Goal: Information Seeking & Learning: Learn about a topic

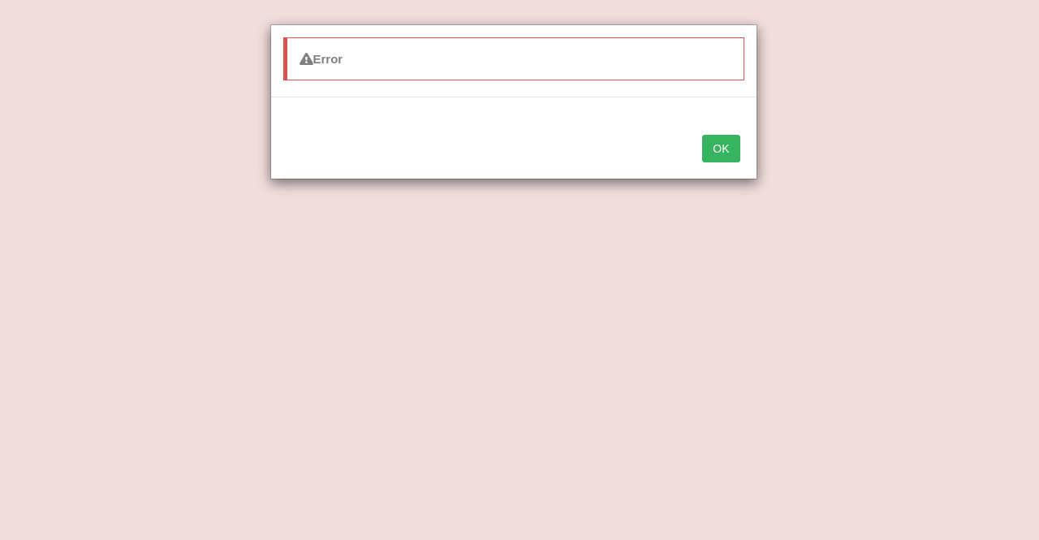
click at [724, 151] on button "OK" at bounding box center [720, 149] width 37 height 28
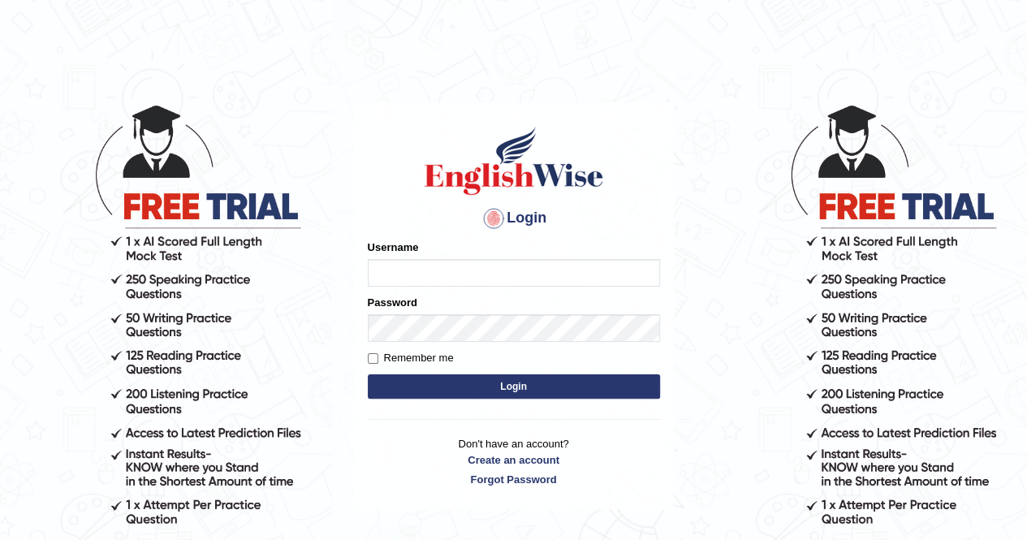
type input "Cjepkoech"
click at [450, 387] on button "Login" at bounding box center [514, 386] width 292 height 24
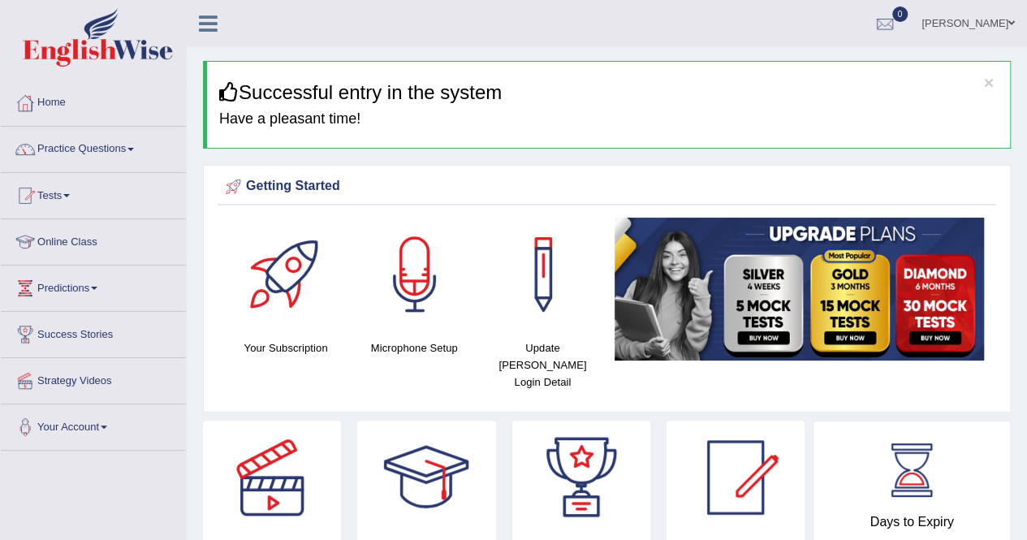
click at [304, 179] on div "Getting Started" at bounding box center [607, 187] width 771 height 24
click at [88, 236] on link "Online Class" at bounding box center [93, 239] width 185 height 41
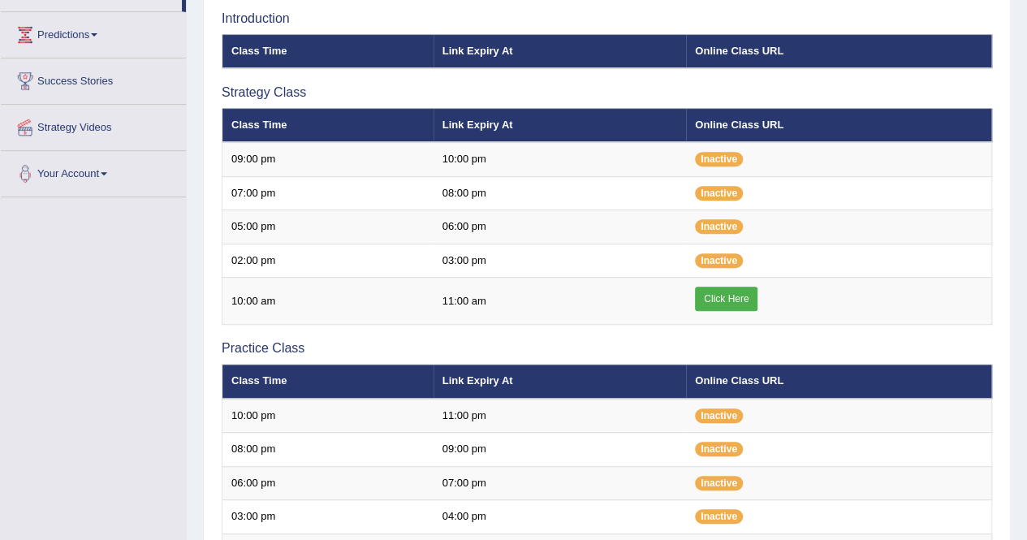
scroll to position [265, 0]
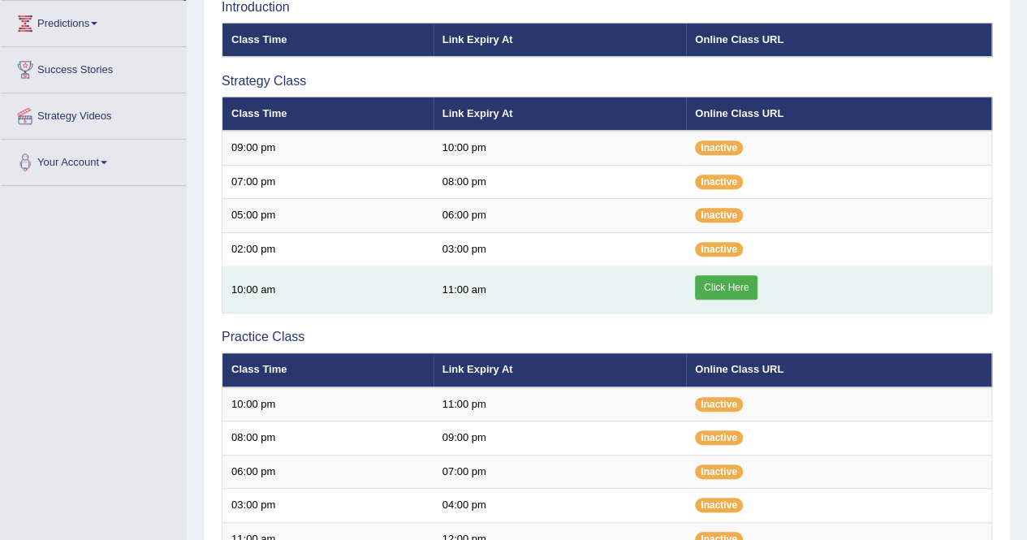
click at [716, 280] on link "Click Here" at bounding box center [726, 287] width 63 height 24
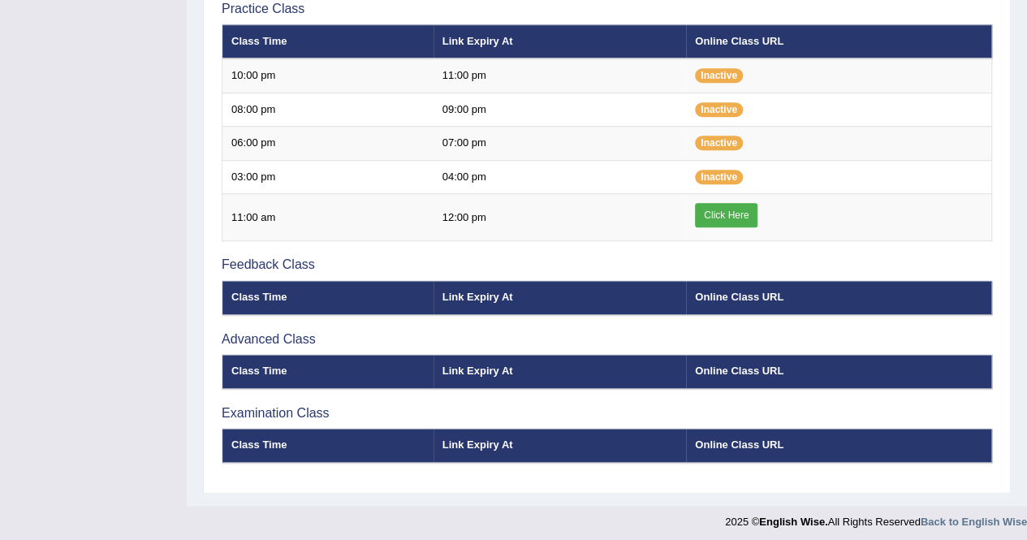
scroll to position [575, 0]
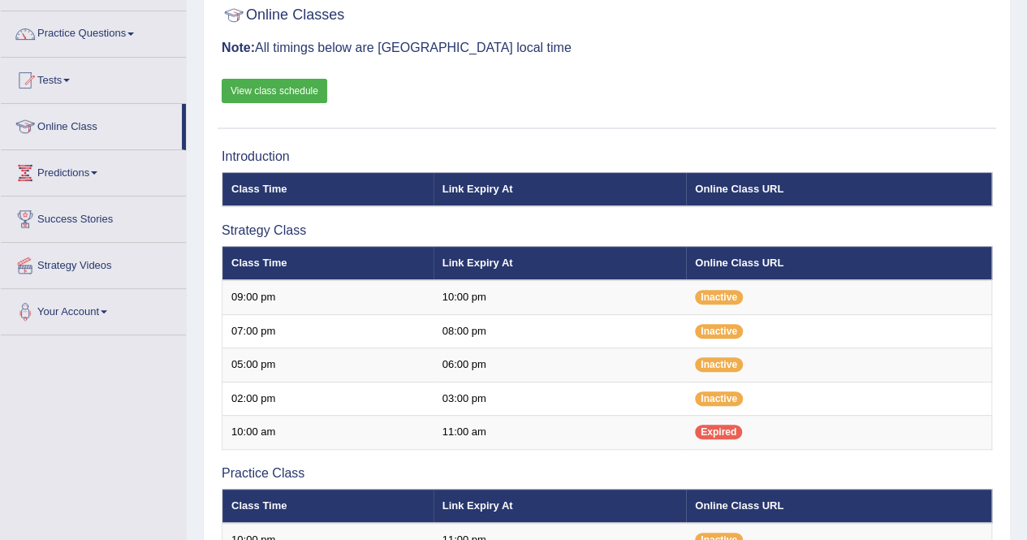
scroll to position [98, 0]
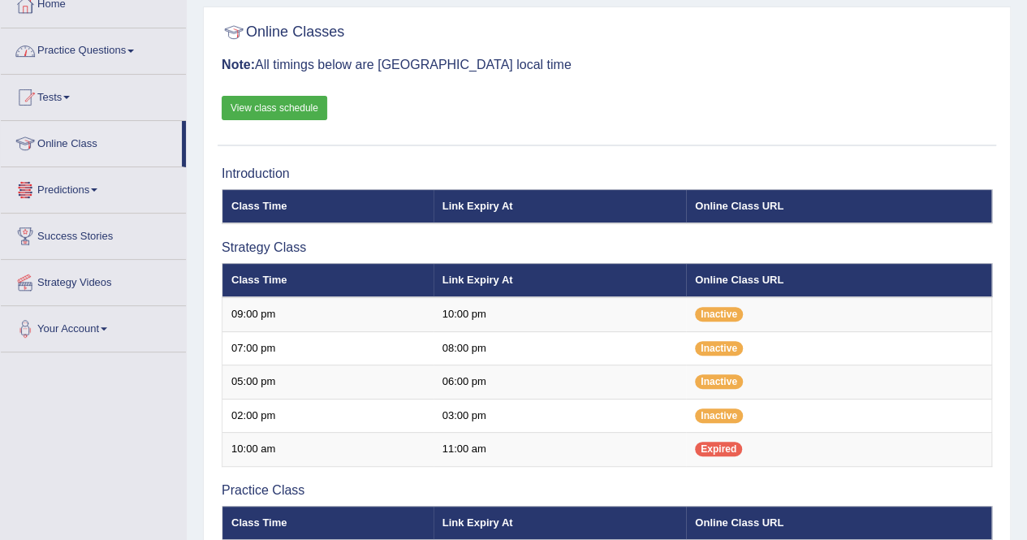
click at [81, 48] on link "Practice Questions" at bounding box center [93, 48] width 185 height 41
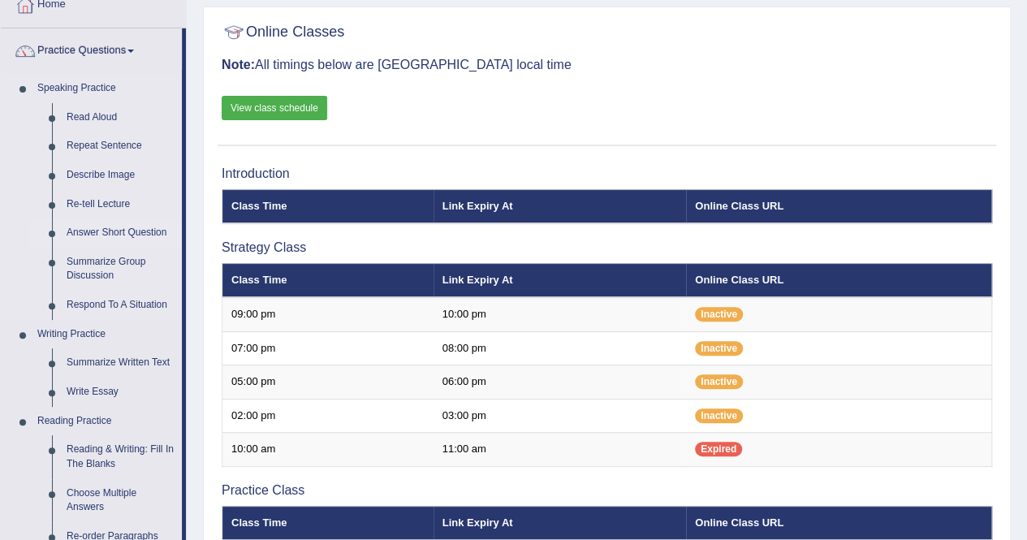
click at [136, 229] on link "Answer Short Question" at bounding box center [120, 232] width 123 height 29
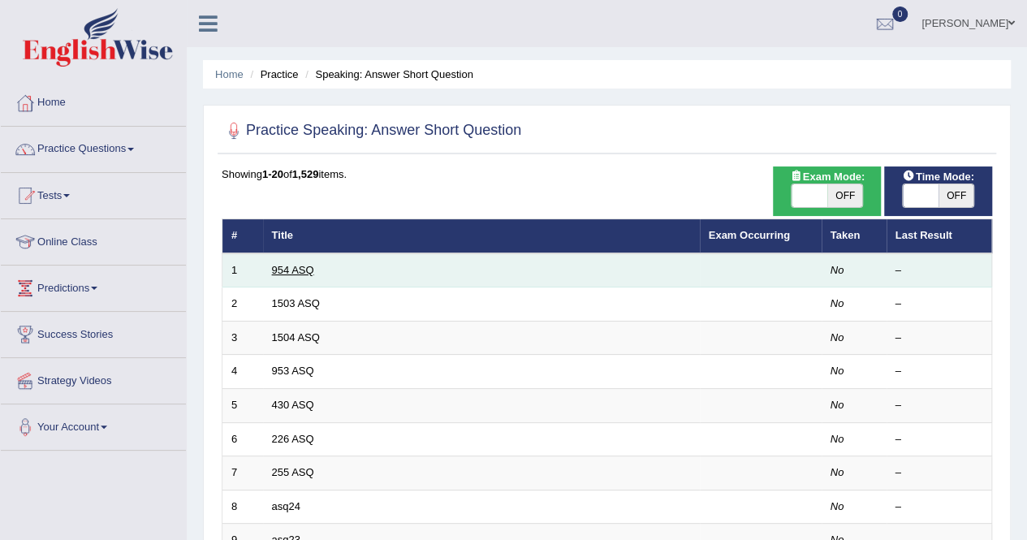
click at [302, 274] on link "954 ASQ" at bounding box center [293, 270] width 42 height 12
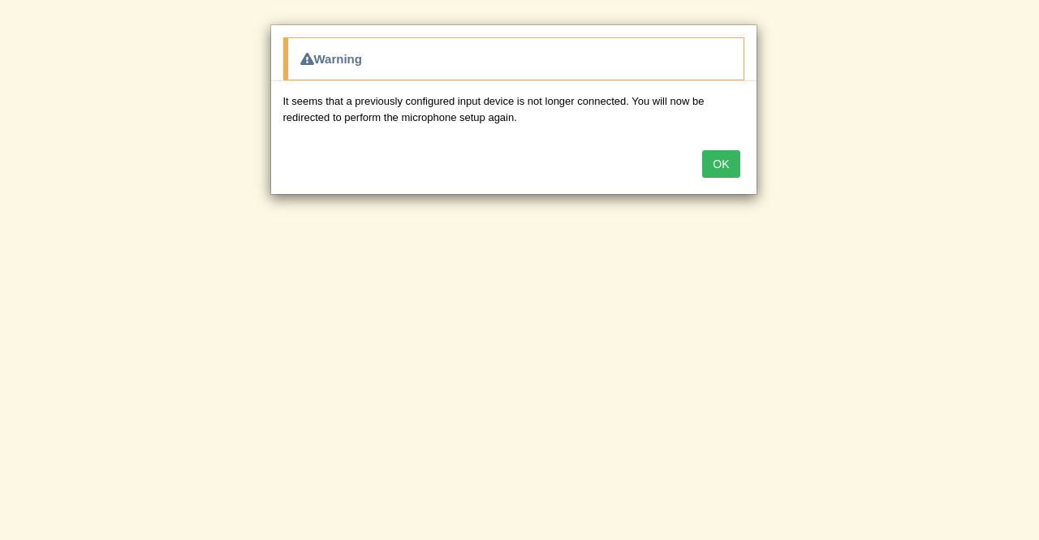
click at [733, 160] on button "OK" at bounding box center [720, 164] width 37 height 28
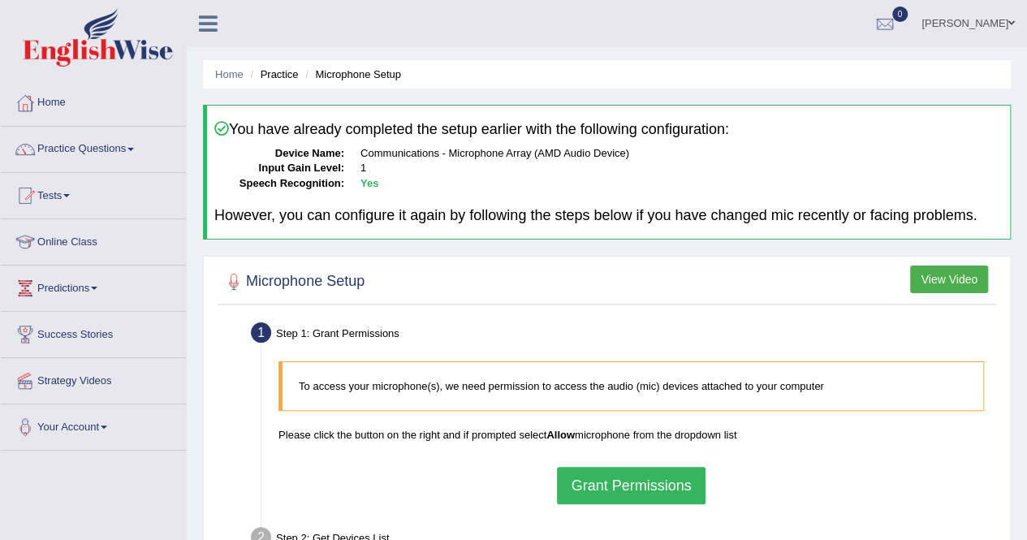
click at [627, 480] on button "Grant Permissions" at bounding box center [631, 485] width 148 height 37
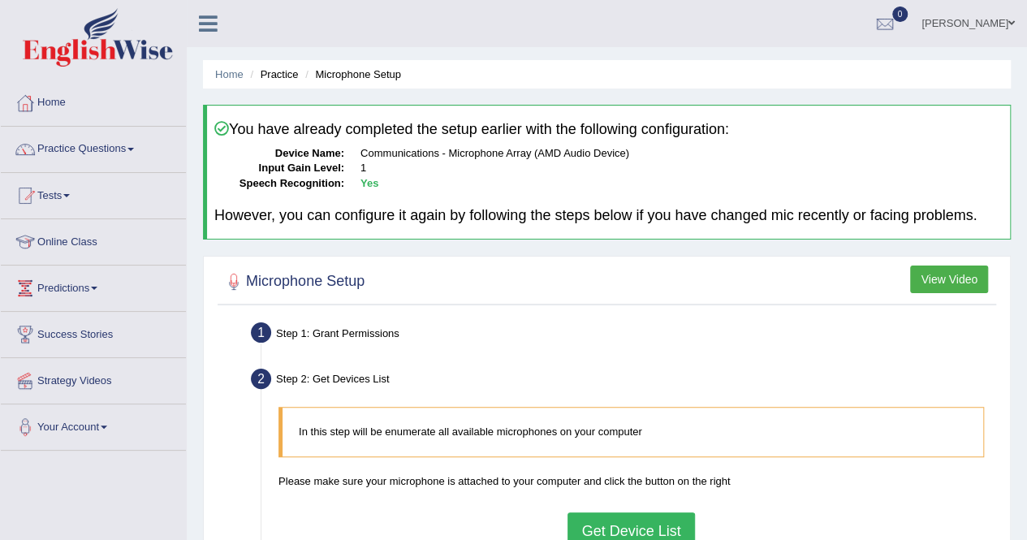
click at [611, 534] on button "Get Device List" at bounding box center [631, 530] width 127 height 37
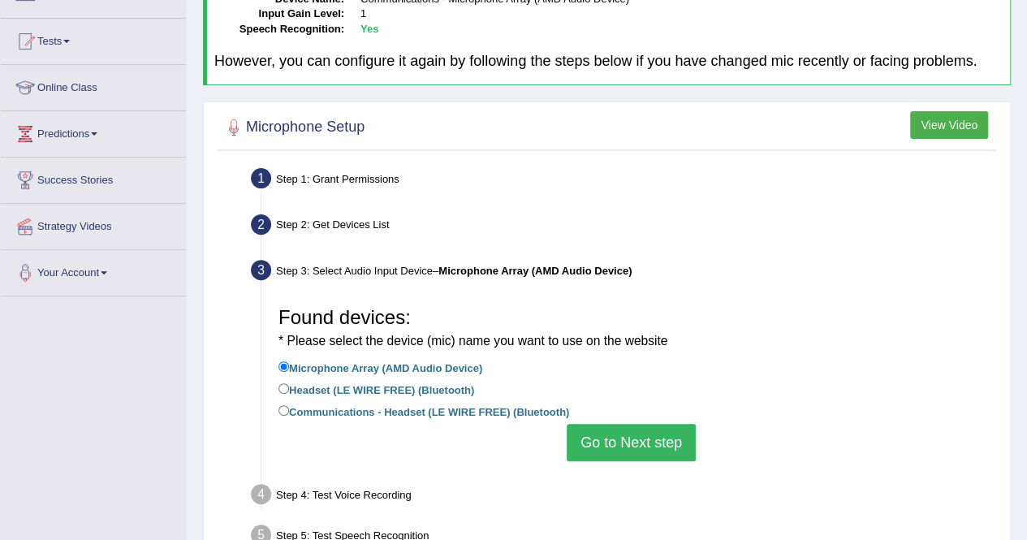
scroll to position [156, 0]
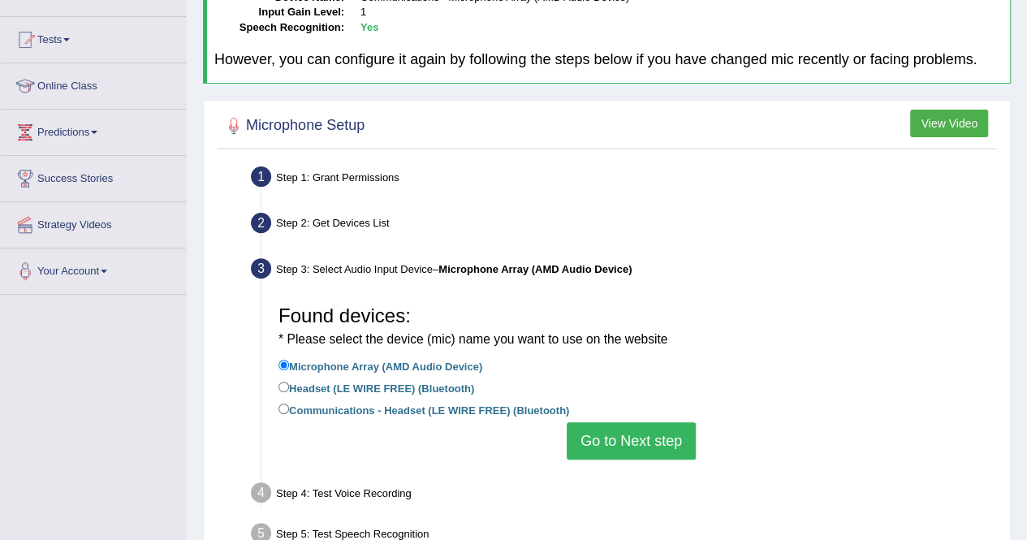
click at [659, 300] on div "Found devices: * Please select the device (mic) name you want to use on the web…" at bounding box center [631, 378] width 722 height 179
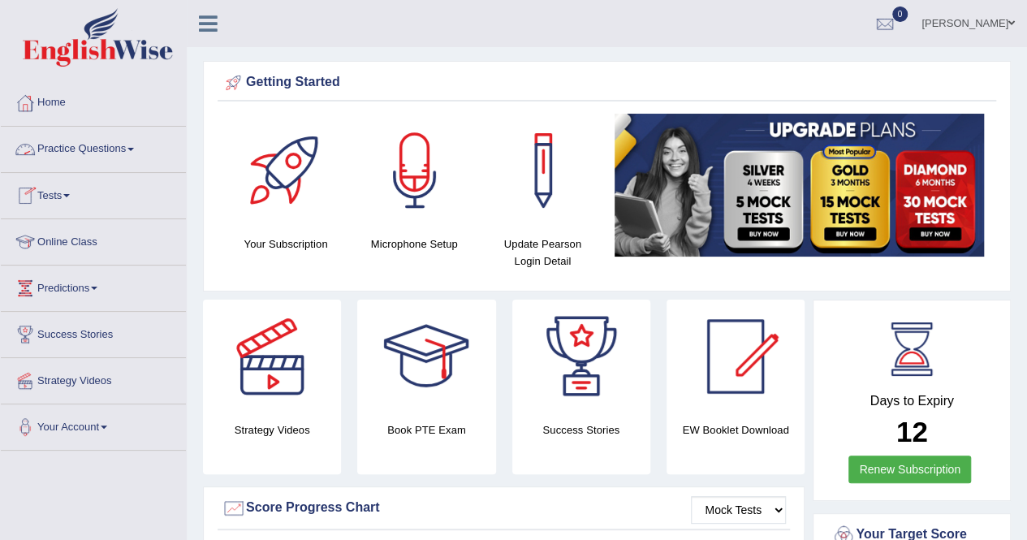
click at [127, 145] on link "Practice Questions" at bounding box center [93, 147] width 185 height 41
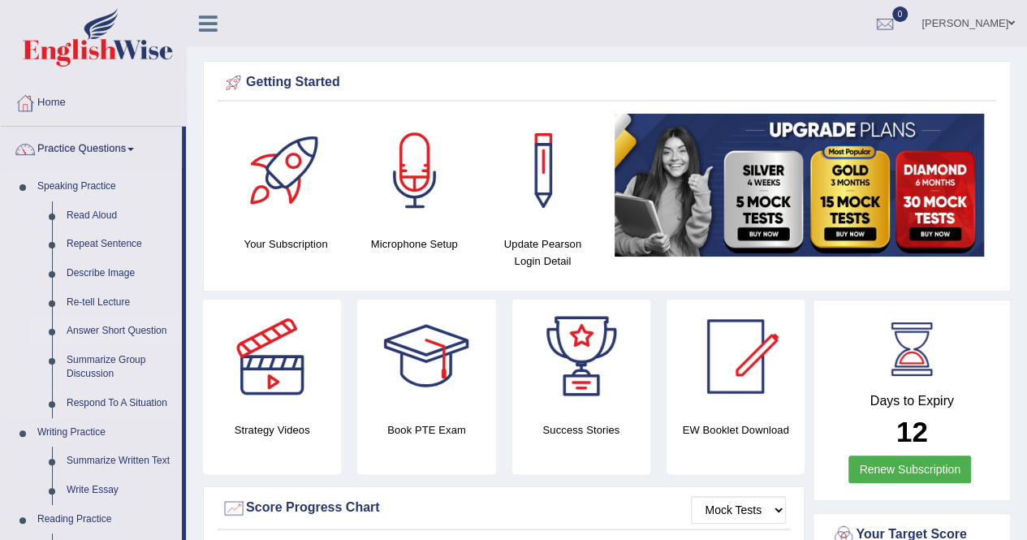
click at [96, 326] on link "Answer Short Question" at bounding box center [120, 331] width 123 height 29
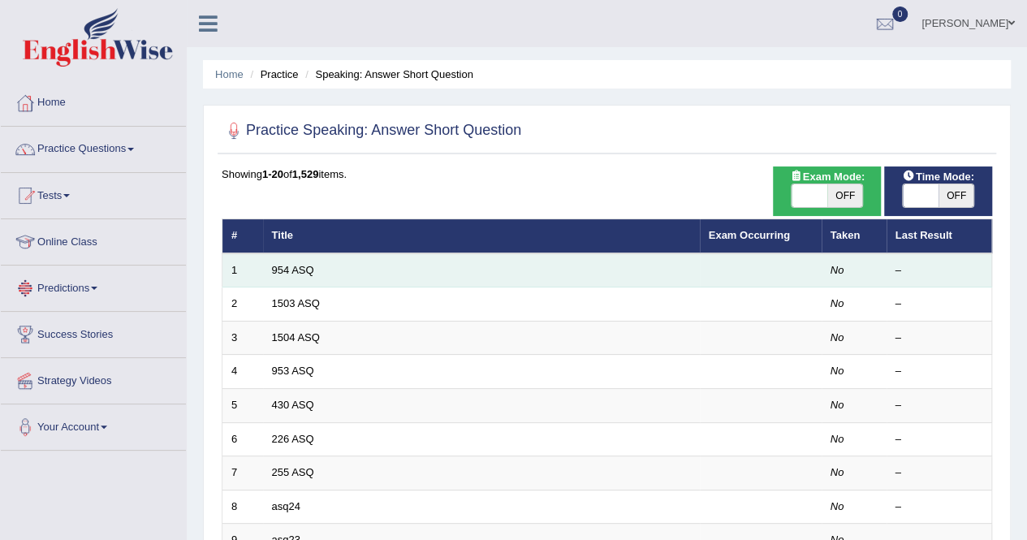
click at [275, 279] on td "954 ASQ" at bounding box center [481, 270] width 437 height 34
click at [282, 261] on td "954 ASQ" at bounding box center [481, 270] width 437 height 34
click at [281, 274] on link "954 ASQ" at bounding box center [293, 270] width 42 height 12
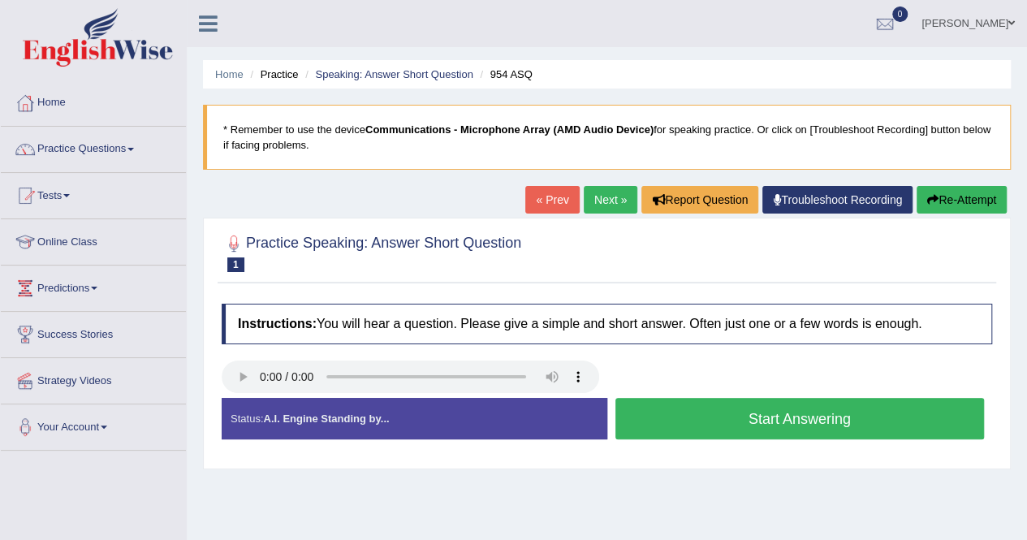
click at [652, 425] on button "Start Answering" at bounding box center [801, 418] width 370 height 41
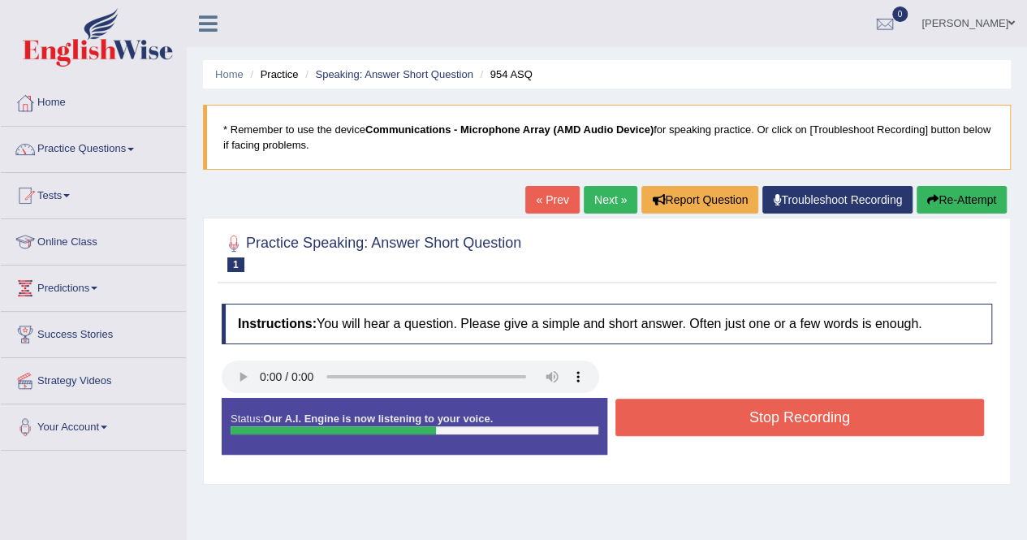
click at [652, 425] on button "Stop Recording" at bounding box center [801, 417] width 370 height 37
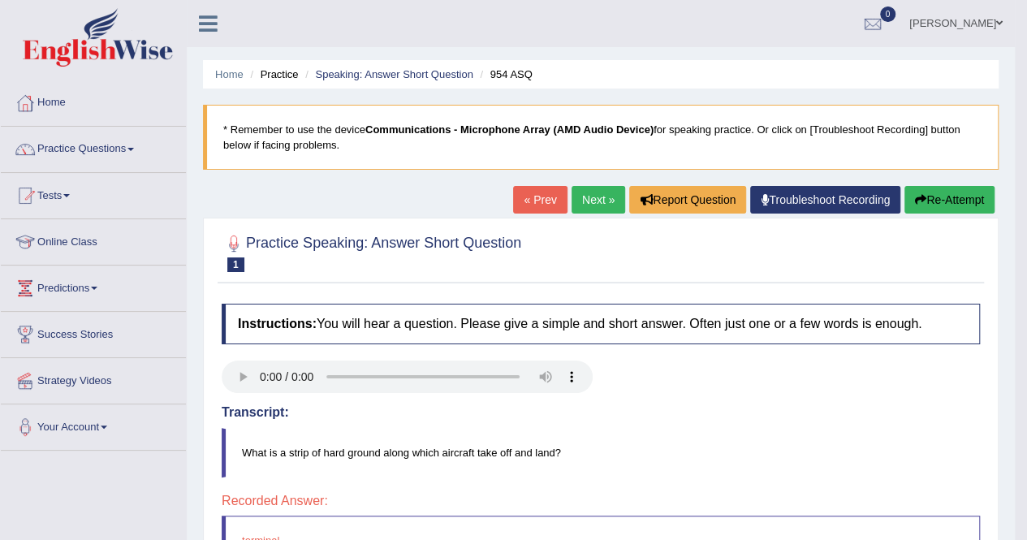
click at [924, 197] on button "Re-Attempt" at bounding box center [950, 200] width 90 height 28
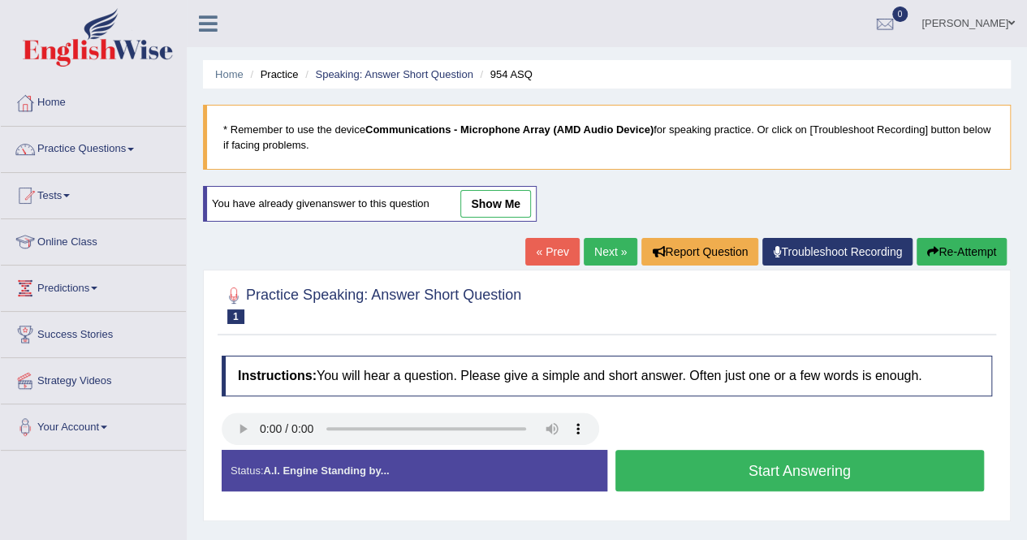
click at [692, 467] on button "Start Answering" at bounding box center [801, 470] width 370 height 41
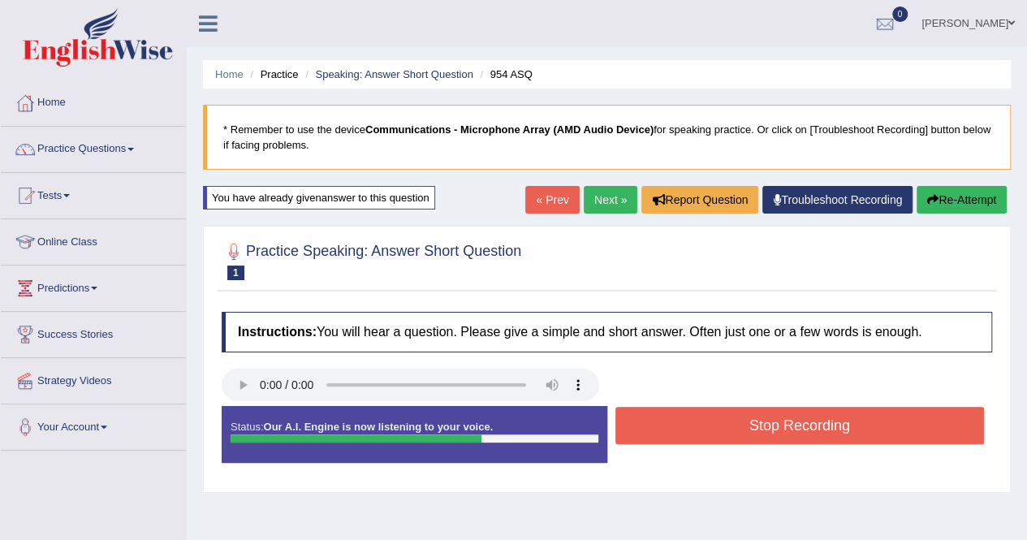
click at [754, 426] on button "Stop Recording" at bounding box center [801, 425] width 370 height 37
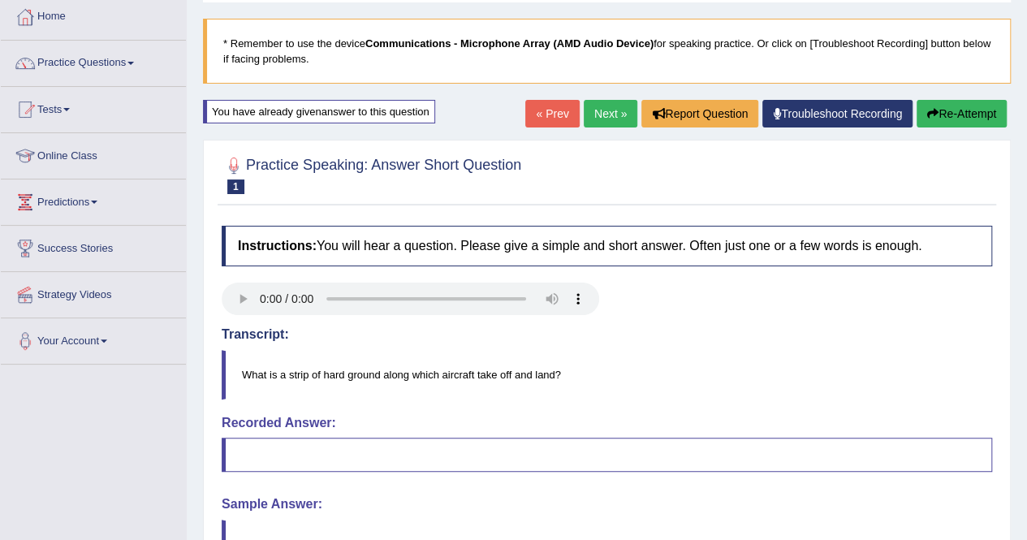
scroll to position [78, 0]
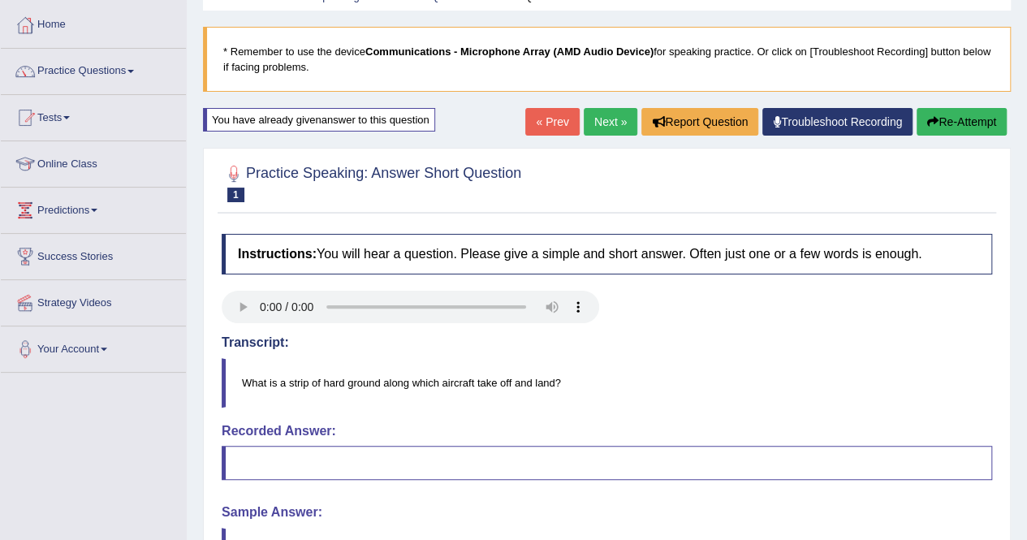
click at [557, 126] on link "« Prev" at bounding box center [552, 122] width 54 height 28
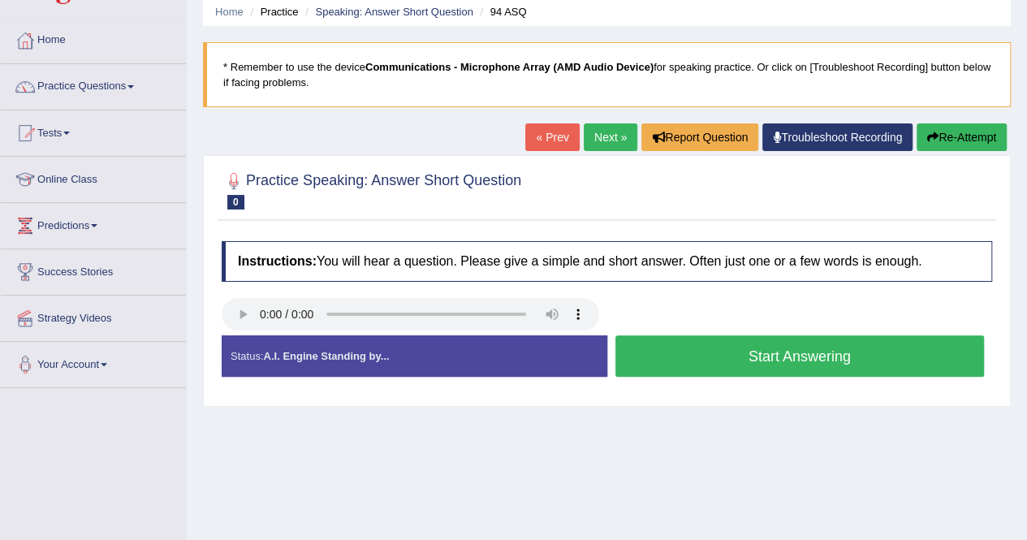
scroll to position [63, 0]
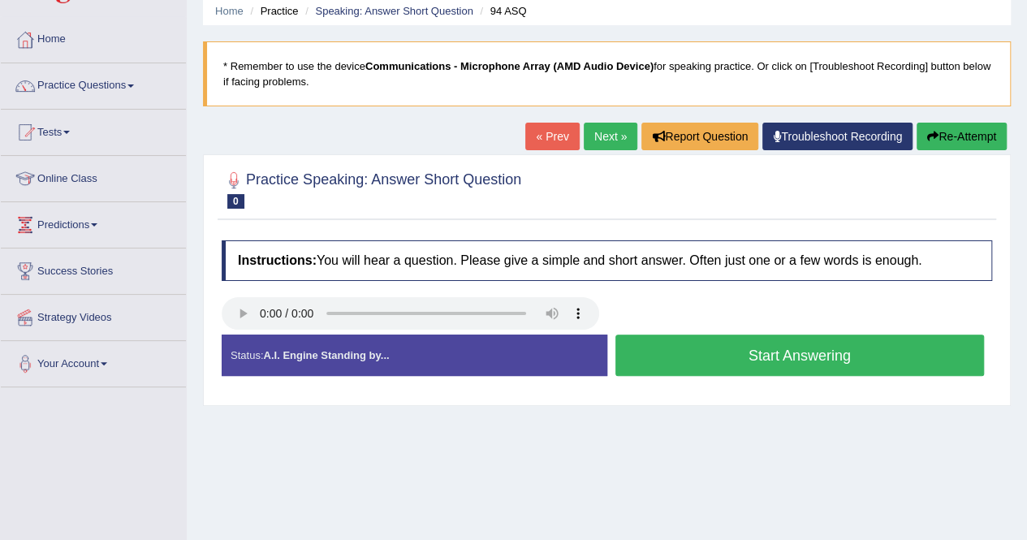
click at [668, 347] on button "Start Answering" at bounding box center [801, 355] width 370 height 41
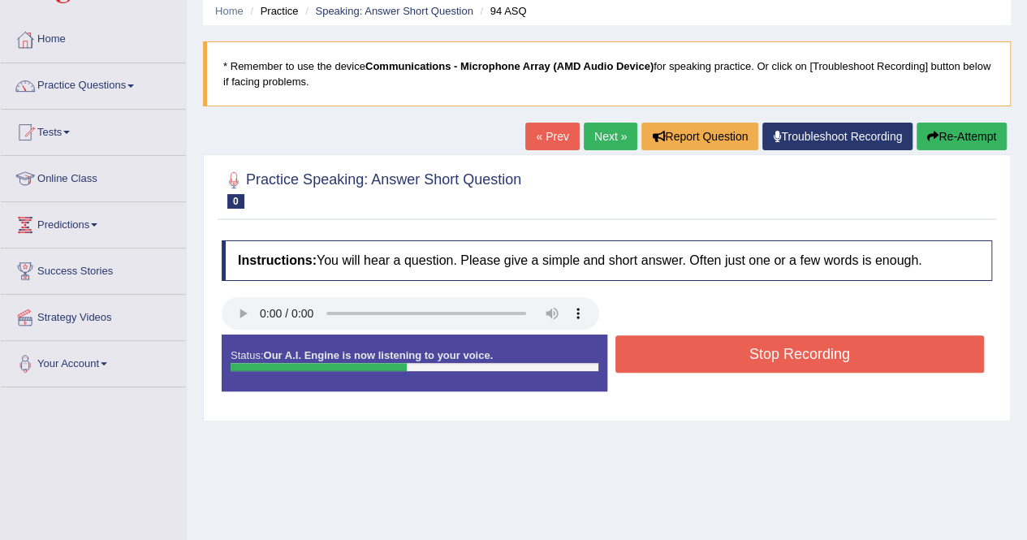
click at [668, 347] on button "Stop Recording" at bounding box center [801, 353] width 370 height 37
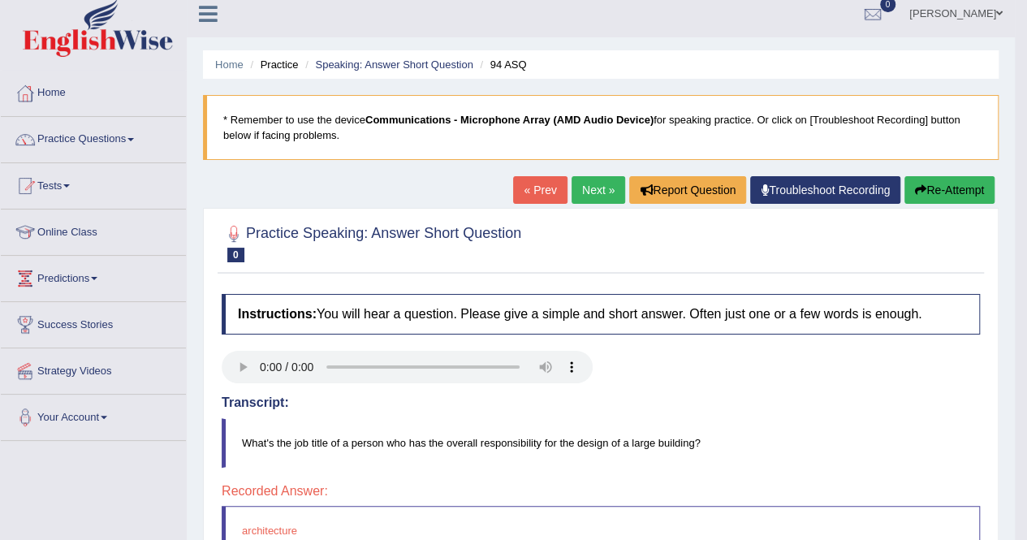
scroll to position [0, 0]
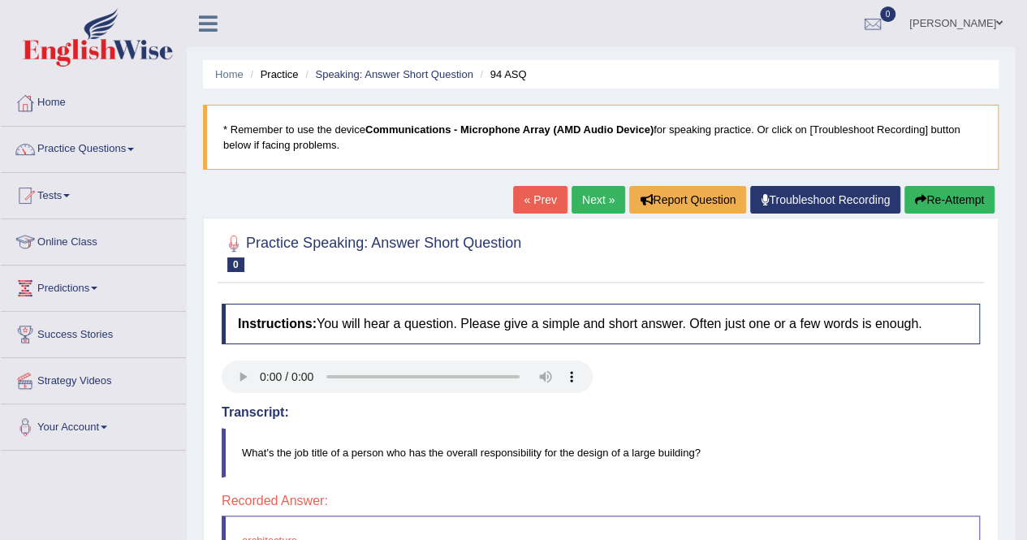
click at [712, 44] on ul "Caroline Jepkoech Toggle navigation Username: Cjepkoech Access Type: Online Sub…" at bounding box center [725, 23] width 580 height 46
click at [737, 28] on ul "Caroline Jepkoech Toggle navigation Username: Cjepkoech Access Type: Online Sub…" at bounding box center [725, 23] width 580 height 46
click at [744, 35] on ul "Caroline Jepkoech Toggle navigation Username: Cjepkoech Access Type: Online Sub…" at bounding box center [725, 23] width 580 height 46
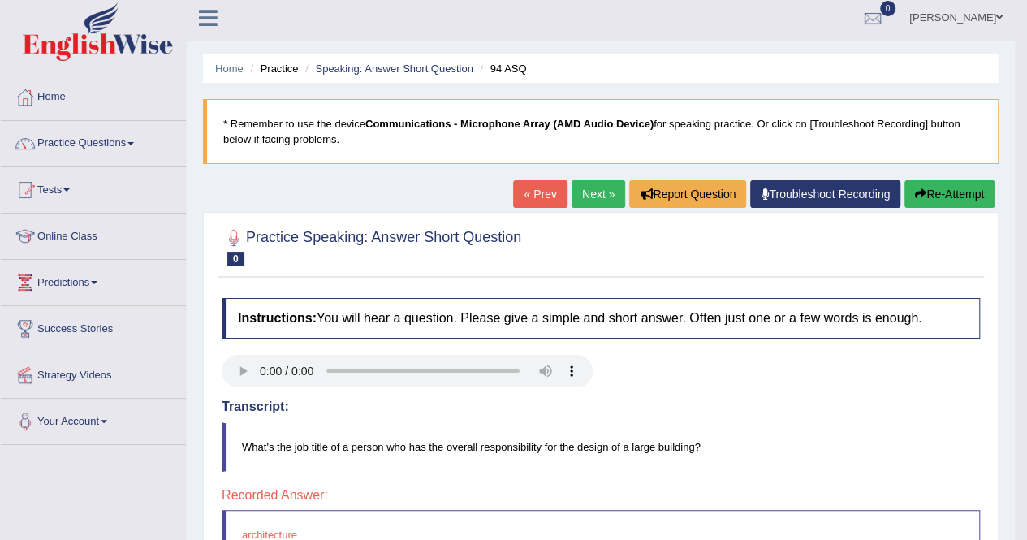
scroll to position [10, 0]
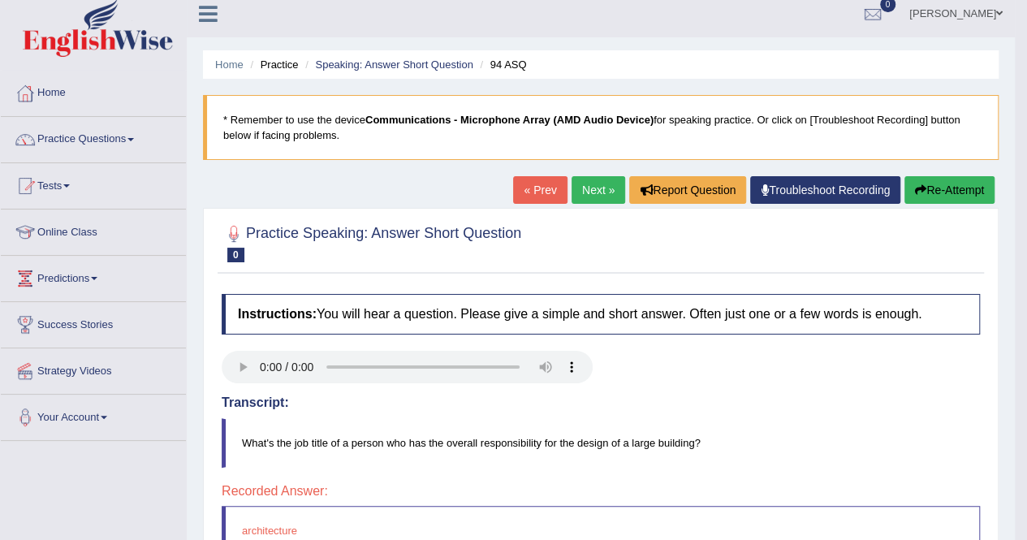
click at [734, 52] on ul "Home Practice Speaking: Answer Short Question 94 ASQ" at bounding box center [601, 64] width 796 height 28
click at [542, 201] on link "« Prev" at bounding box center [540, 190] width 54 height 28
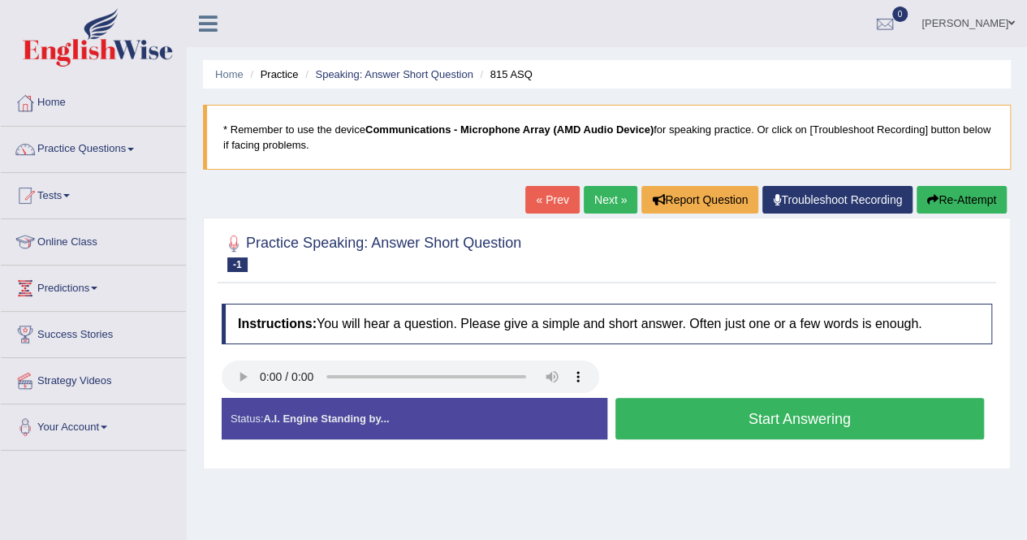
click at [542, 201] on link "« Prev" at bounding box center [552, 200] width 54 height 28
click at [961, 201] on button "Re-Attempt" at bounding box center [962, 200] width 90 height 28
click at [688, 408] on button "Start Answering" at bounding box center [801, 418] width 370 height 41
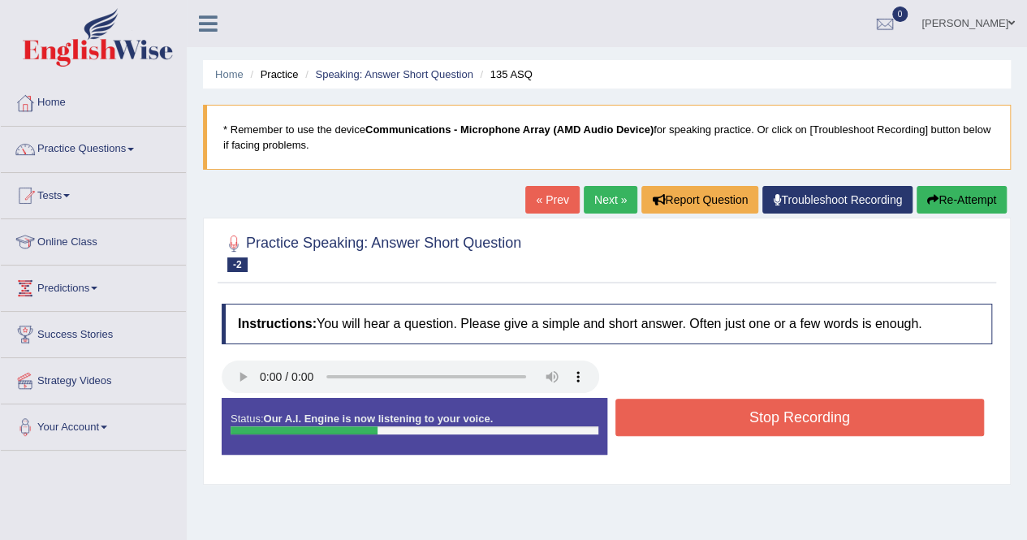
click at [688, 408] on button "Stop Recording" at bounding box center [801, 417] width 370 height 37
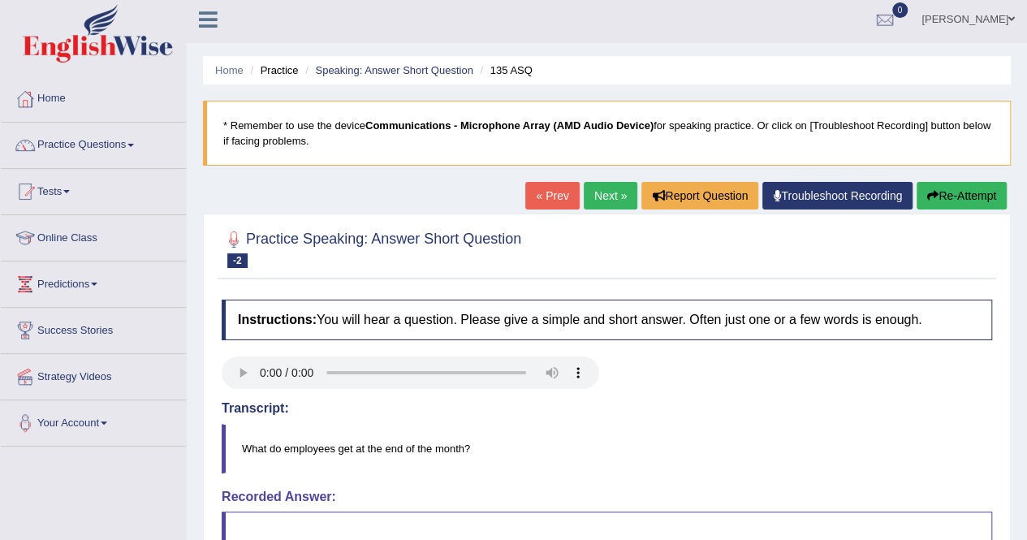
scroll to position [2, 0]
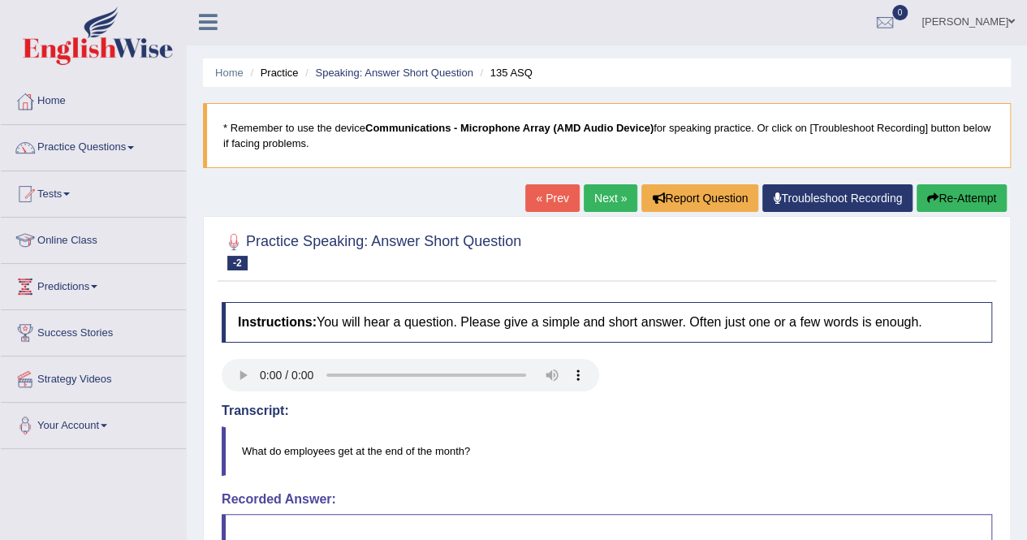
click at [947, 197] on button "Re-Attempt" at bounding box center [962, 198] width 90 height 28
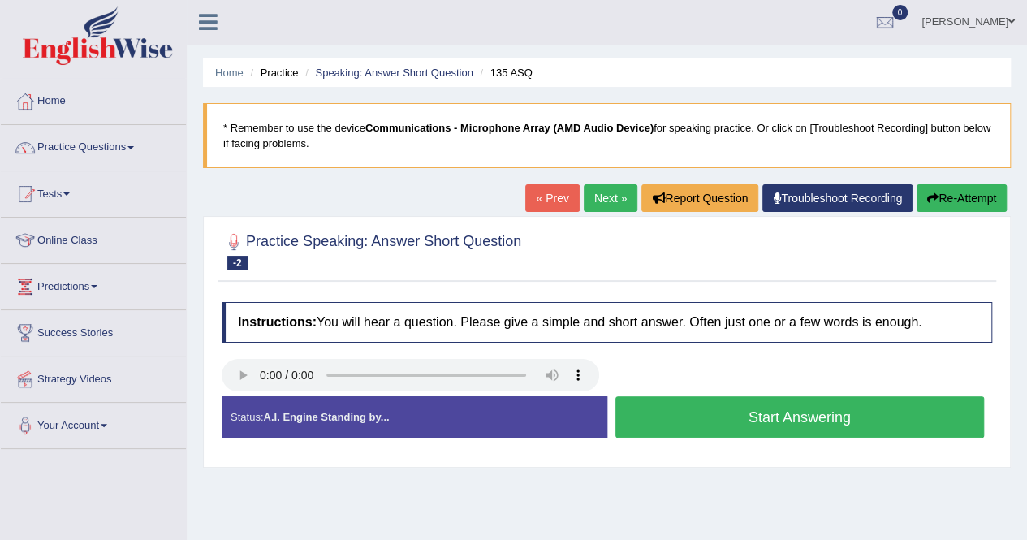
click at [722, 404] on button "Start Answering" at bounding box center [801, 416] width 370 height 41
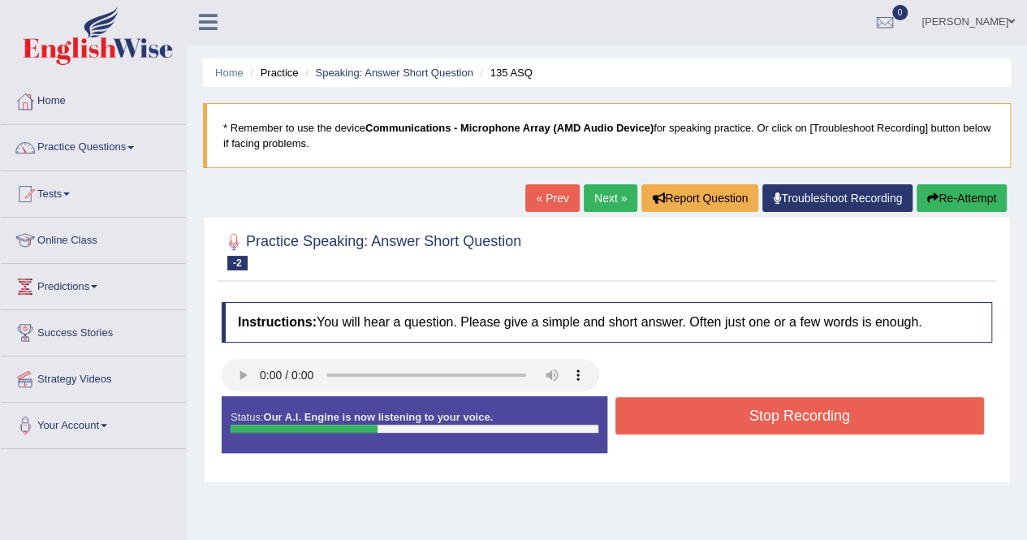
click at [722, 404] on button "Stop Recording" at bounding box center [801, 415] width 370 height 37
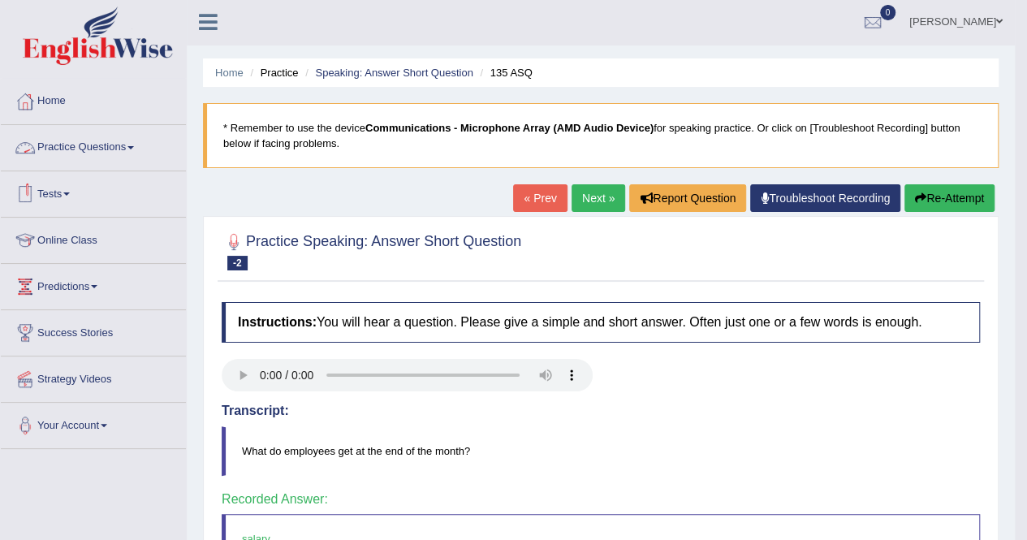
click at [100, 150] on link "Practice Questions" at bounding box center [93, 145] width 185 height 41
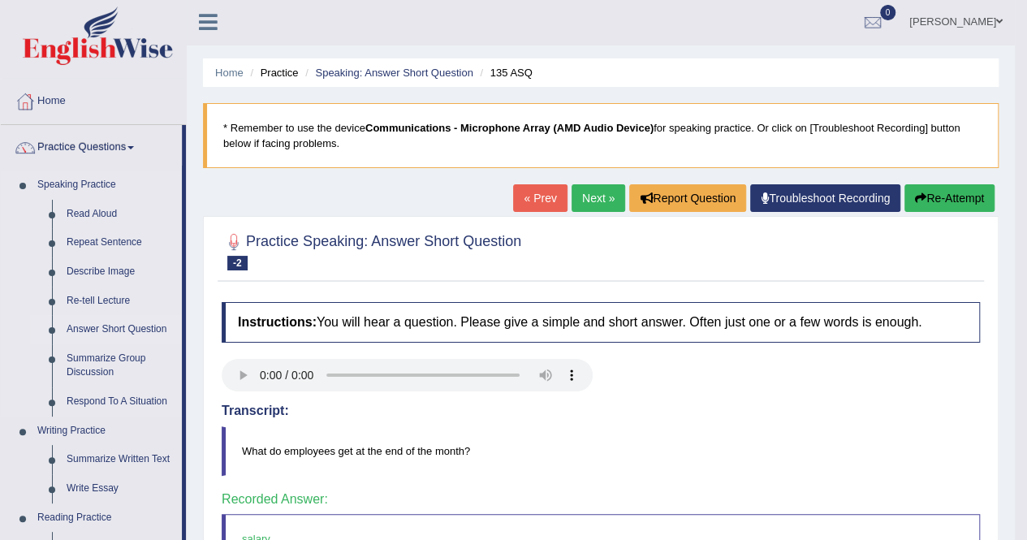
click at [102, 333] on link "Answer Short Question" at bounding box center [120, 329] width 123 height 29
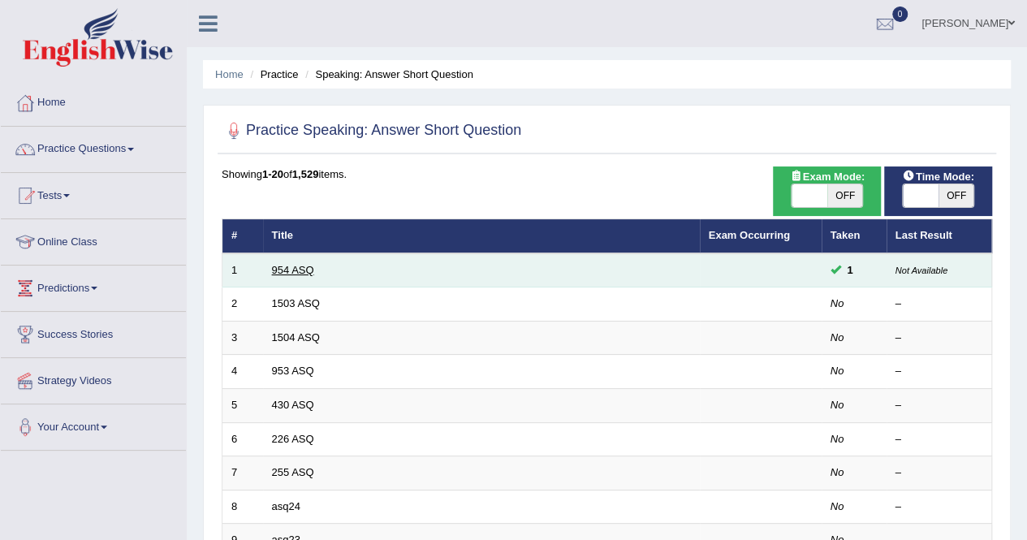
click at [274, 266] on link "954 ASQ" at bounding box center [293, 270] width 42 height 12
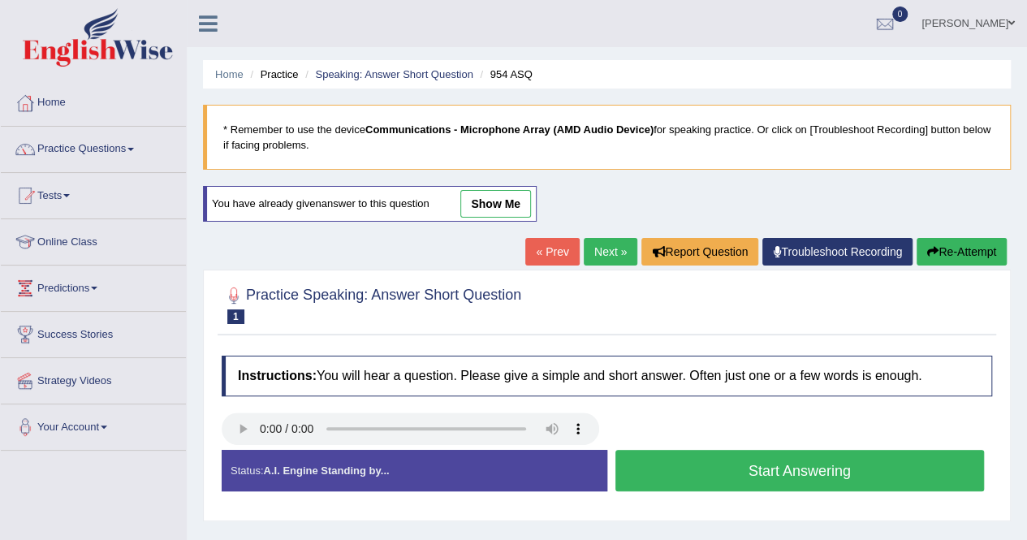
click at [695, 465] on button "Start Answering" at bounding box center [801, 470] width 370 height 41
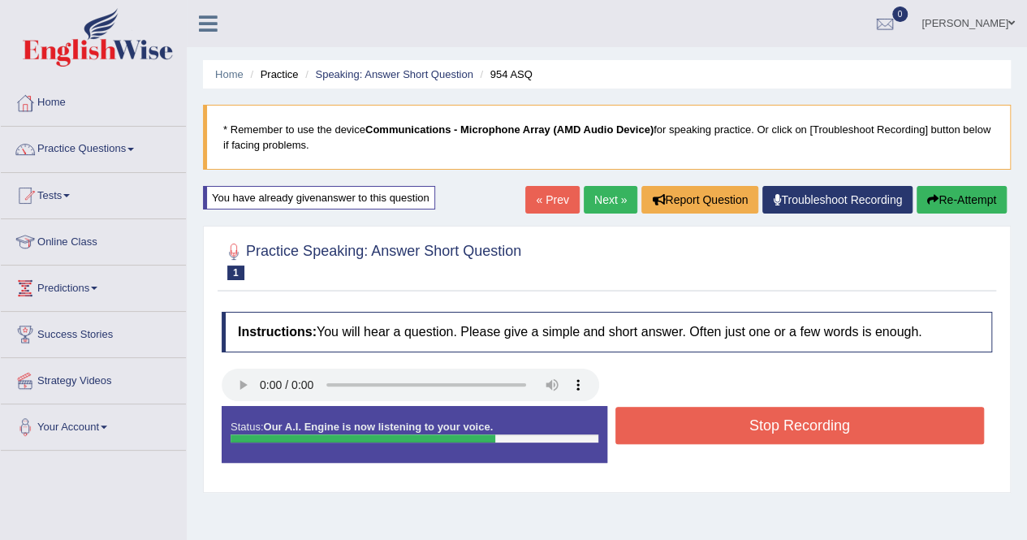
click at [716, 434] on button "Stop Recording" at bounding box center [801, 425] width 370 height 37
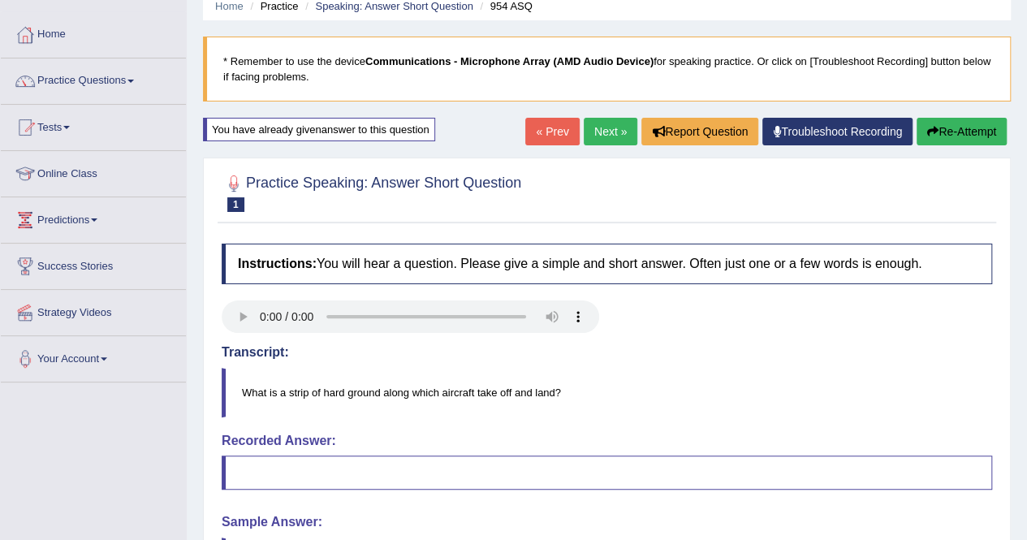
scroll to position [43, 0]
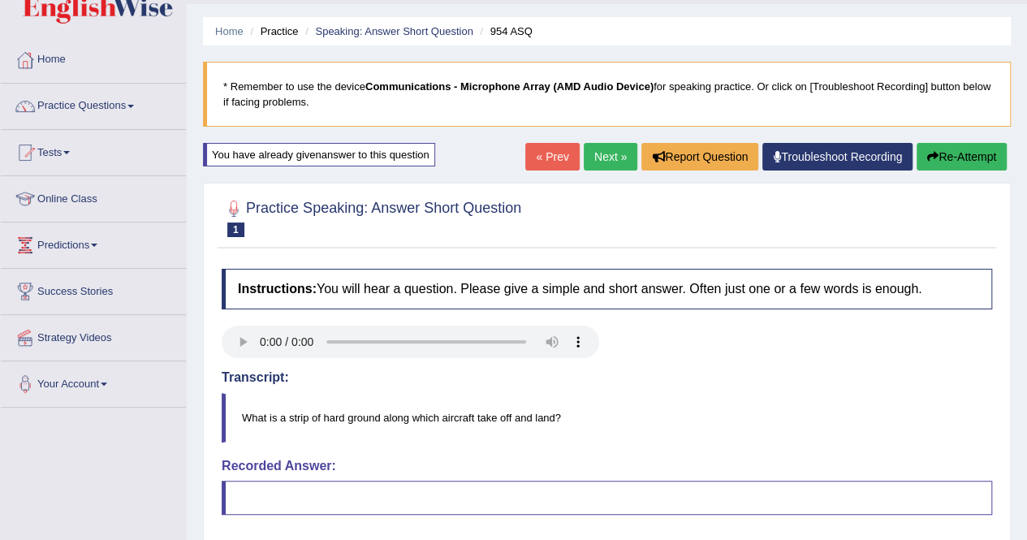
click at [614, 158] on link "Next »" at bounding box center [611, 157] width 54 height 28
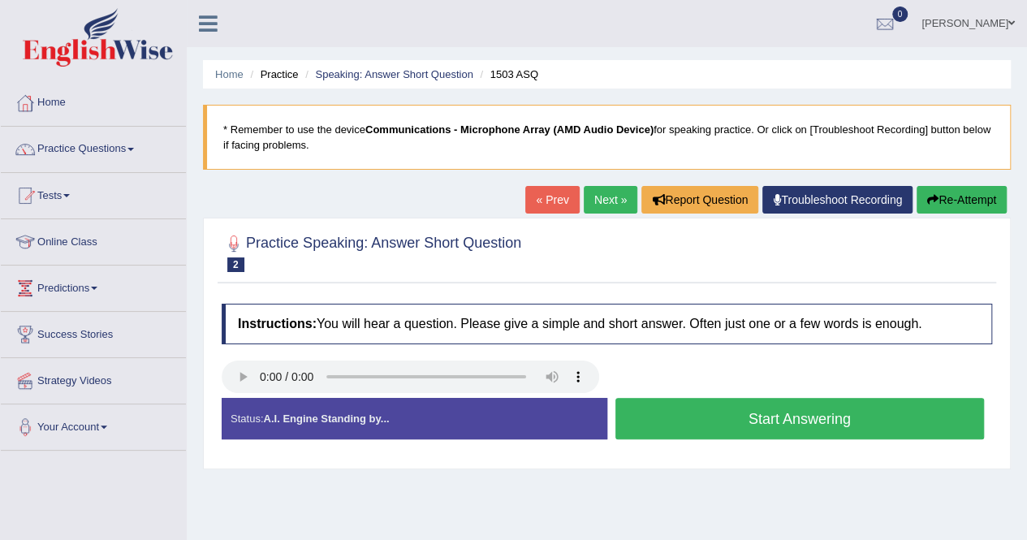
click at [604, 196] on link "Next »" at bounding box center [611, 200] width 54 height 28
drag, startPoint x: 0, startPoint y: 0, endPoint x: 604, endPoint y: 196, distance: 635.1
click at [604, 196] on link "Next »" at bounding box center [611, 200] width 54 height 28
click at [668, 418] on button "Start Answering" at bounding box center [801, 418] width 370 height 41
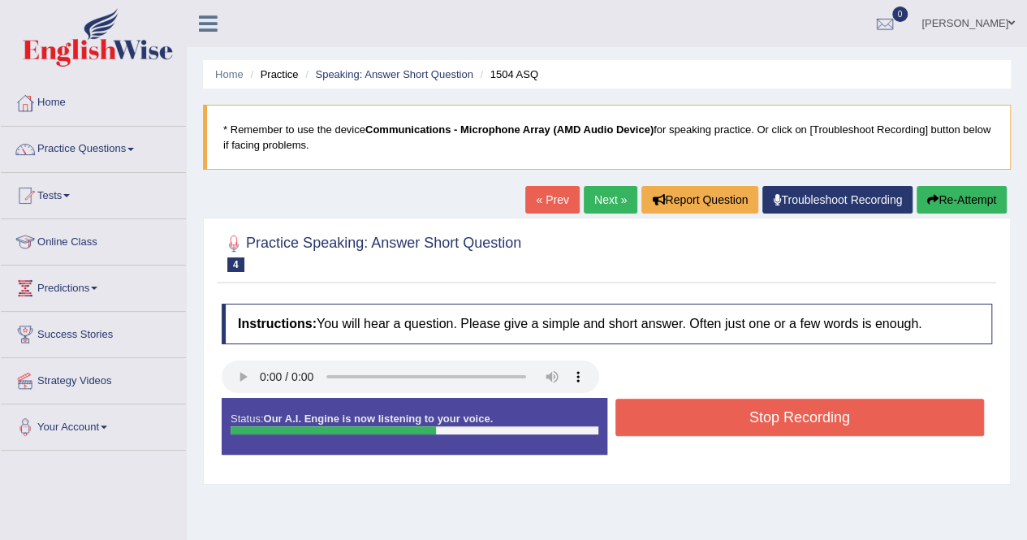
click at [668, 418] on button "Stop Recording" at bounding box center [801, 417] width 370 height 37
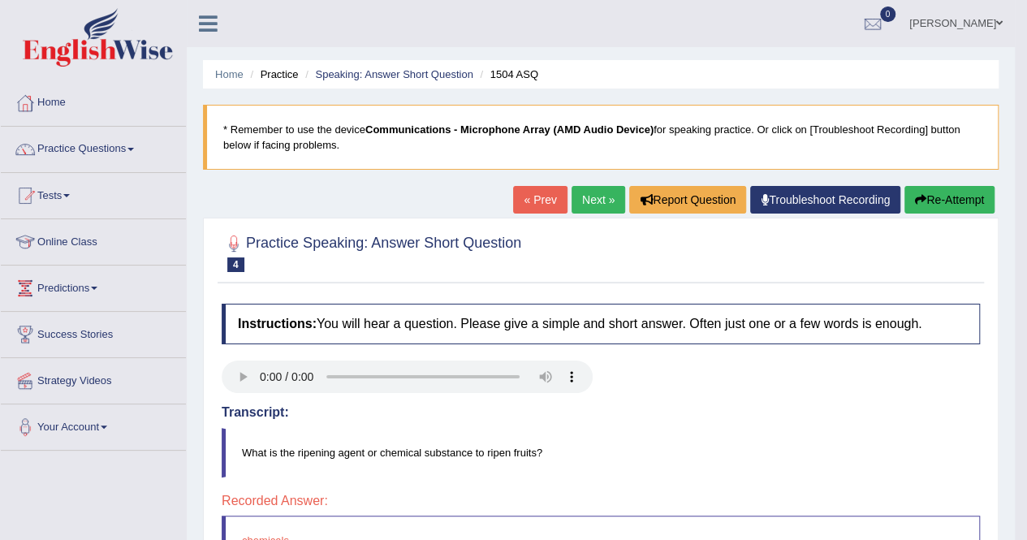
click at [923, 195] on icon "button" at bounding box center [920, 199] width 11 height 11
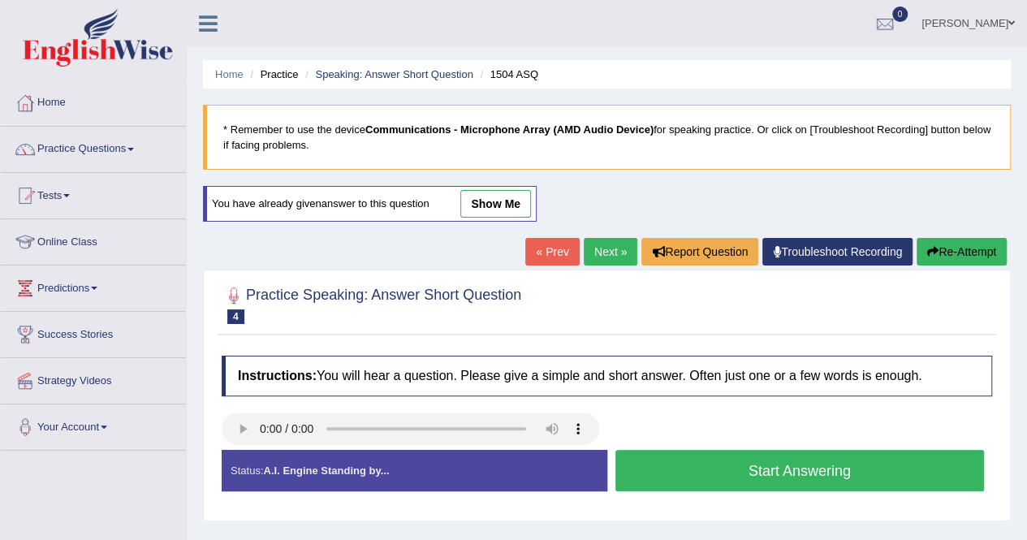
click at [620, 254] on link "Next »" at bounding box center [611, 252] width 54 height 28
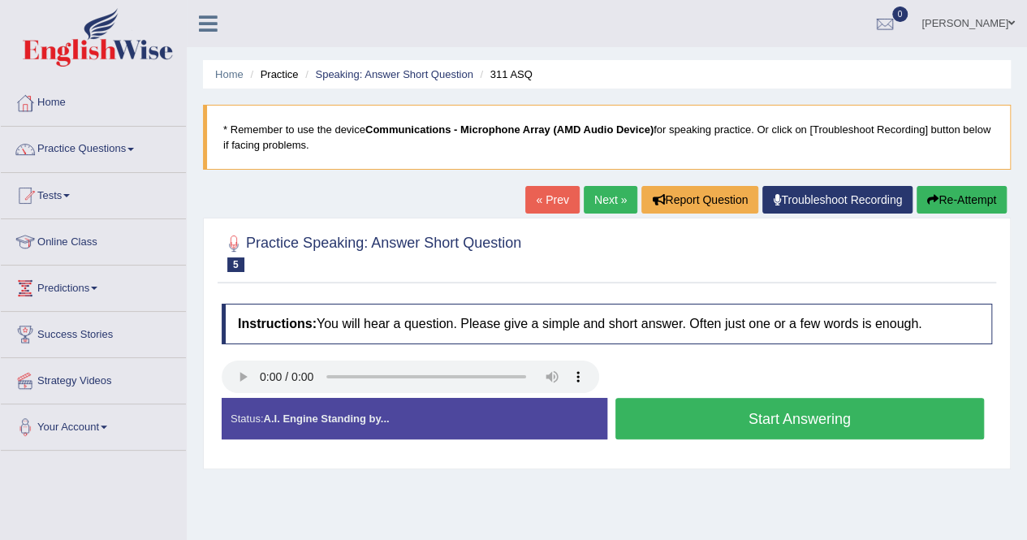
click at [661, 404] on button "Start Answering" at bounding box center [801, 418] width 370 height 41
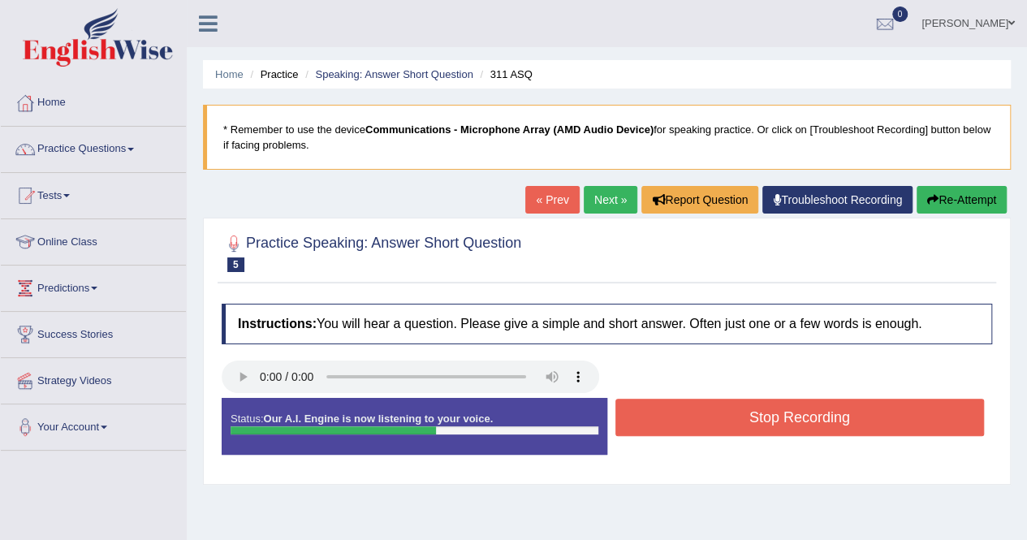
click at [661, 404] on button "Stop Recording" at bounding box center [801, 417] width 370 height 37
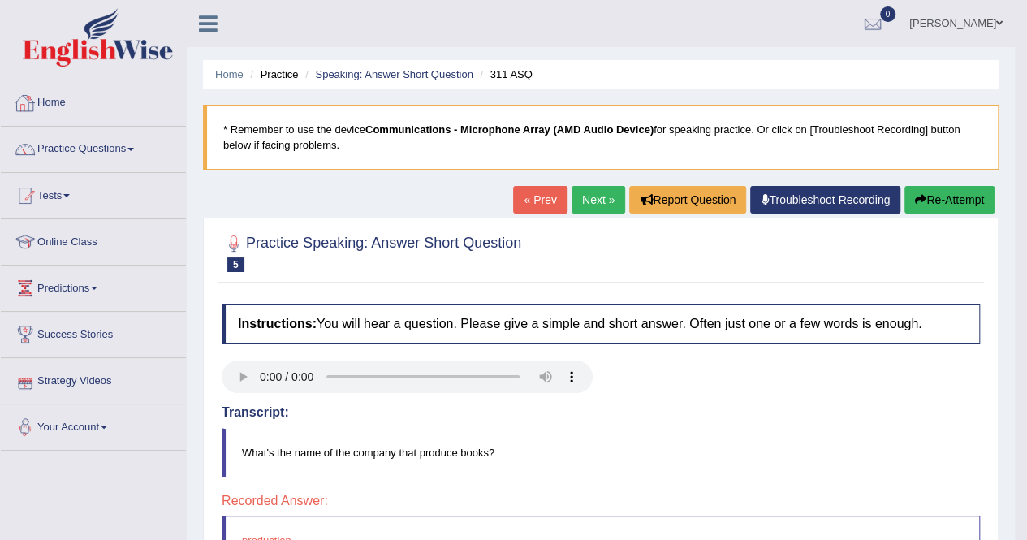
scroll to position [2, 0]
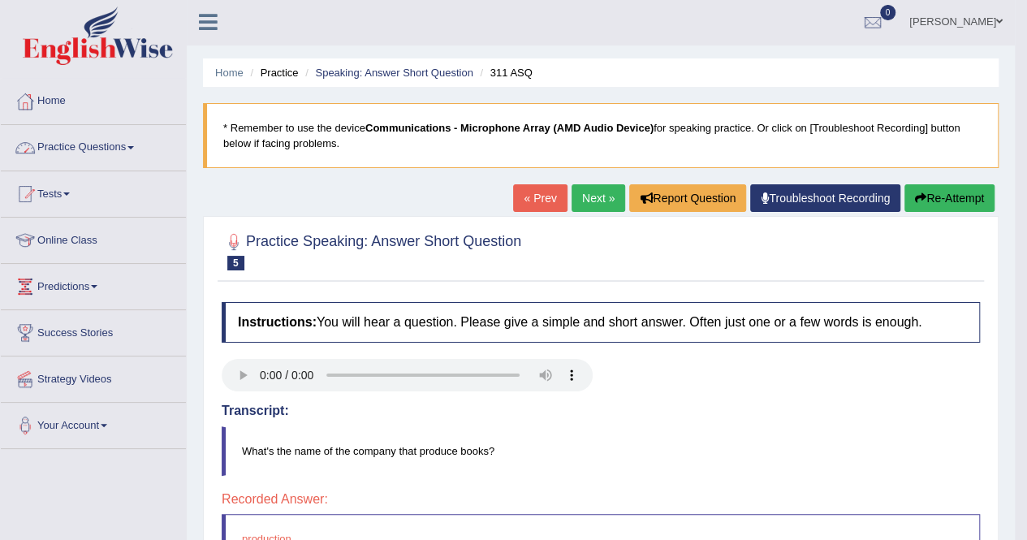
click at [75, 153] on link "Practice Questions" at bounding box center [93, 145] width 185 height 41
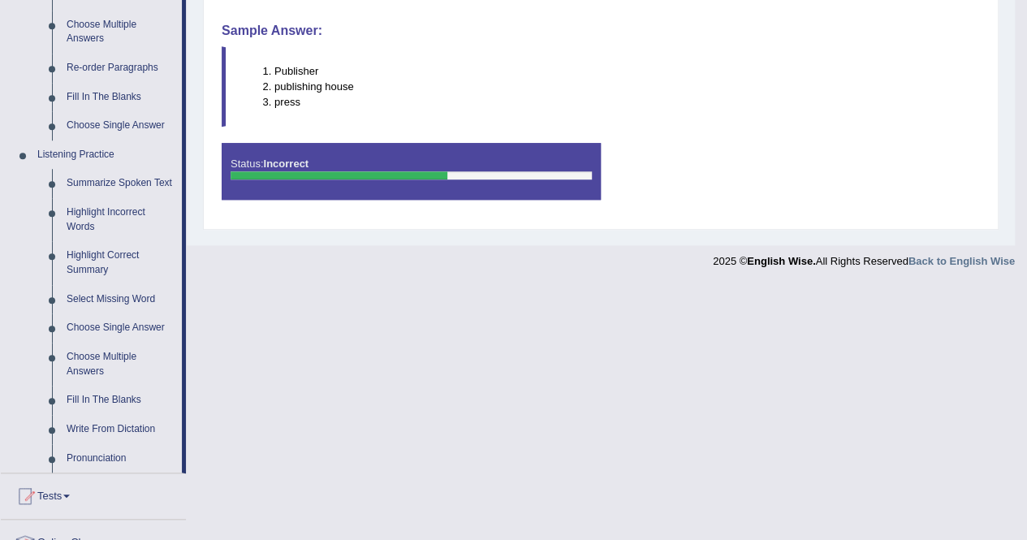
scroll to position [566, 0]
click at [107, 296] on link "Select Missing Word" at bounding box center [120, 300] width 123 height 29
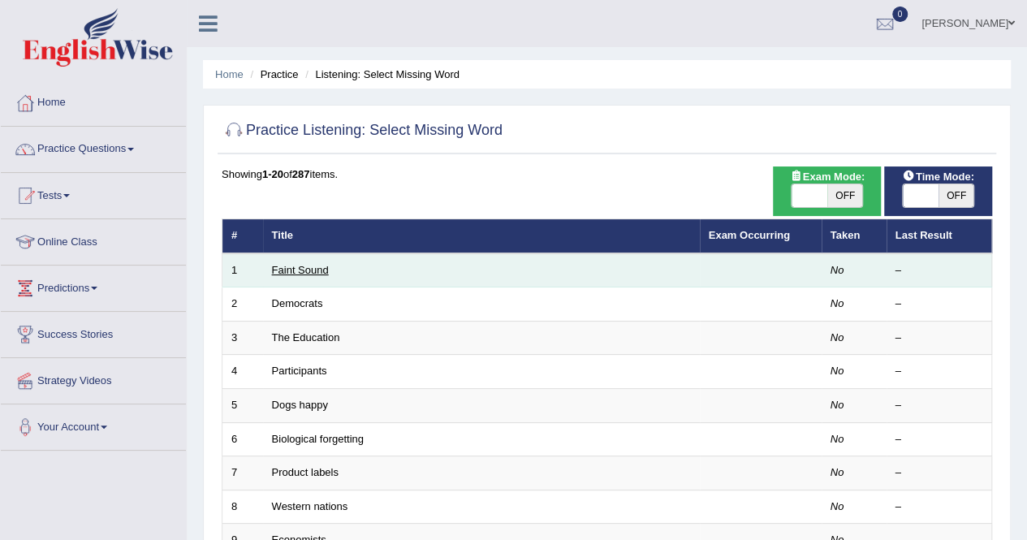
click at [313, 264] on link "Faint Sound" at bounding box center [300, 270] width 57 height 12
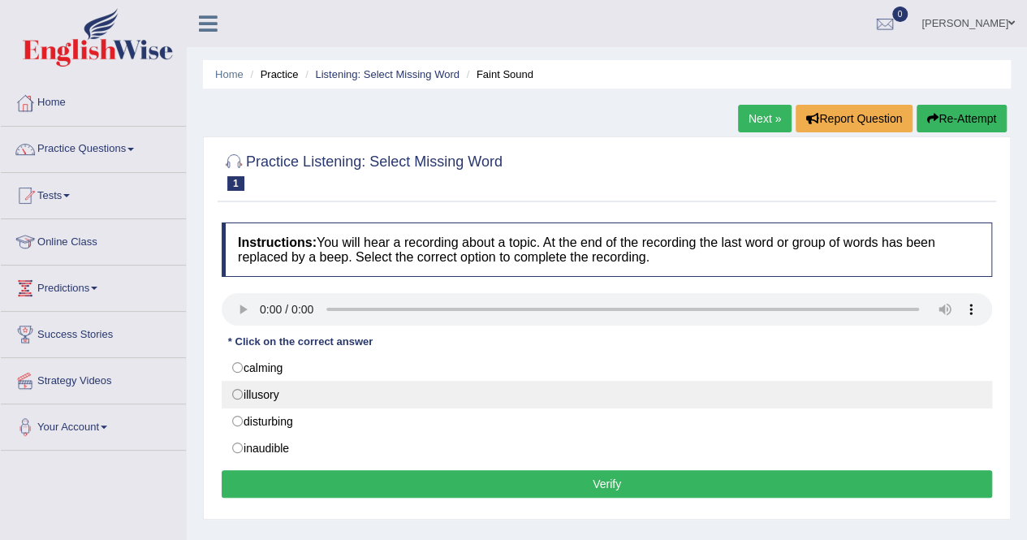
click at [324, 389] on label "illusory" at bounding box center [607, 395] width 771 height 28
radio input "true"
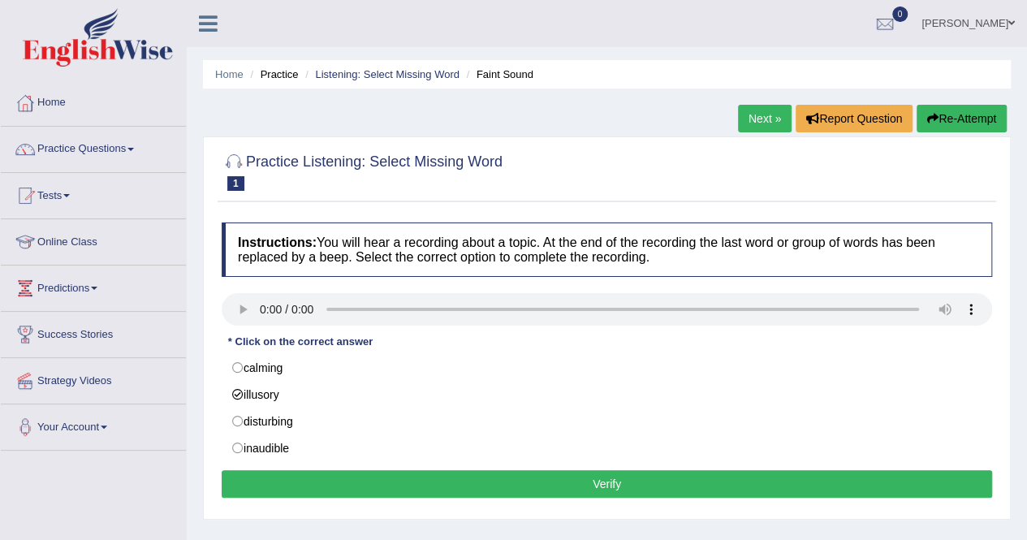
click at [331, 481] on button "Verify" at bounding box center [607, 484] width 771 height 28
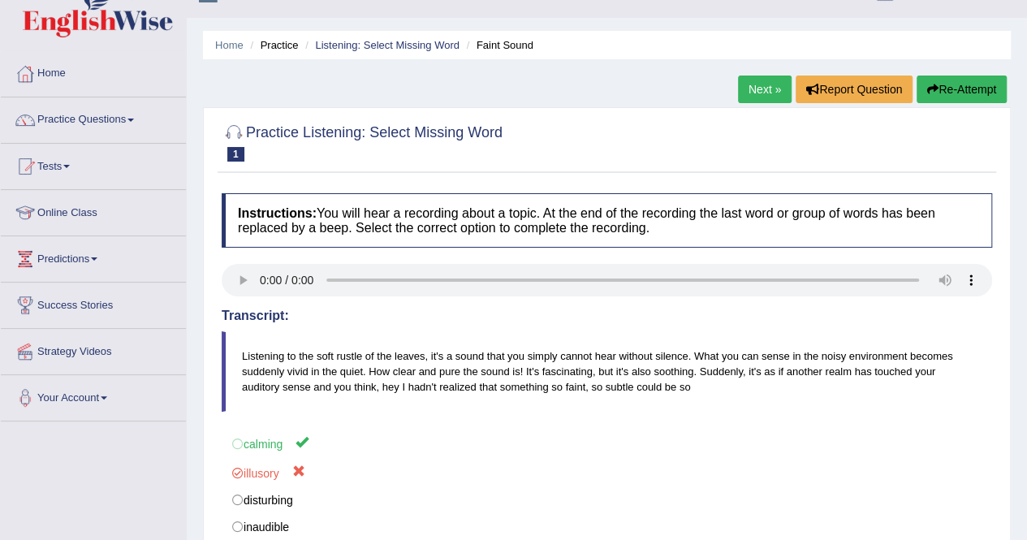
scroll to position [29, 0]
click at [946, 85] on button "Re-Attempt" at bounding box center [962, 90] width 90 height 28
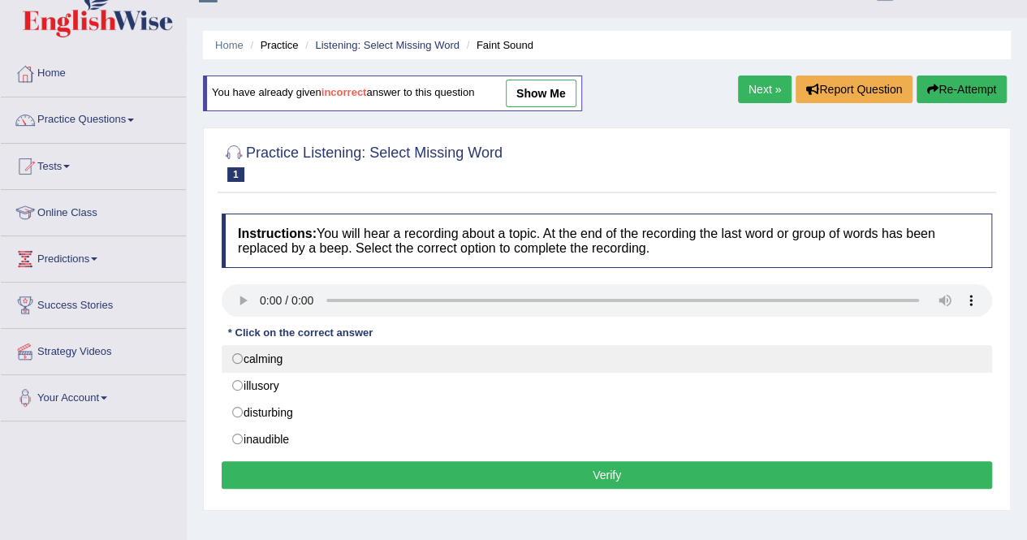
click at [349, 356] on label "calming" at bounding box center [607, 359] width 771 height 28
radio input "true"
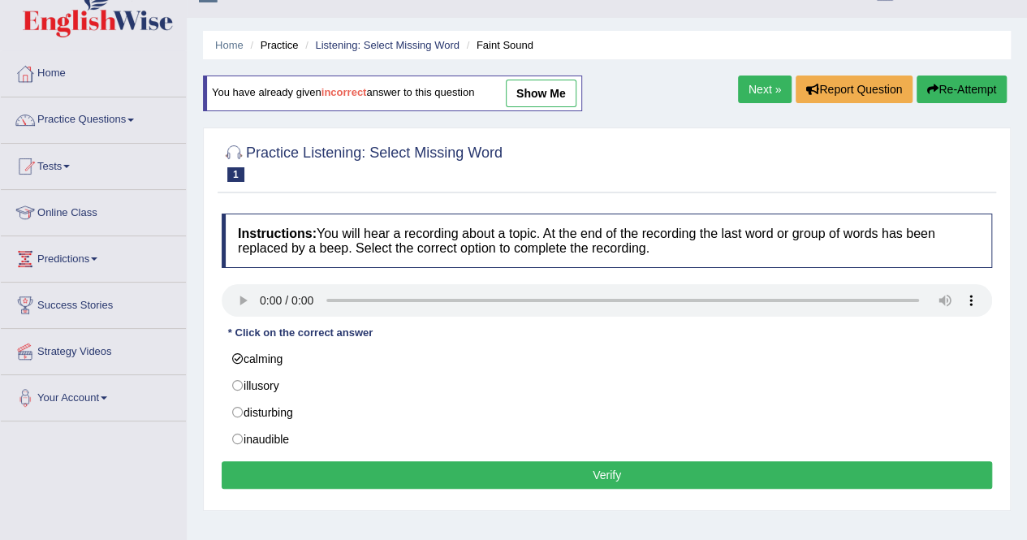
click at [495, 468] on button "Verify" at bounding box center [607, 475] width 771 height 28
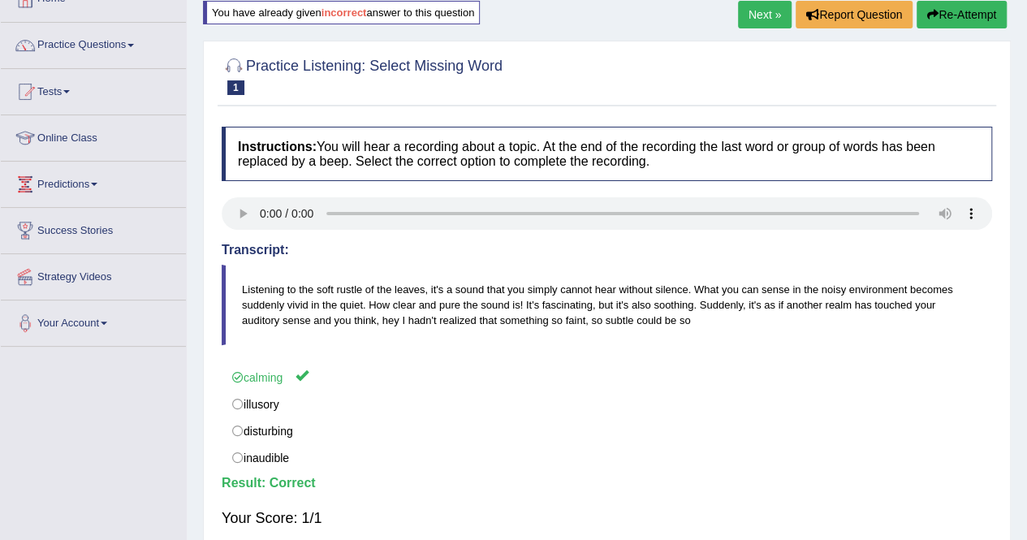
scroll to position [102, 0]
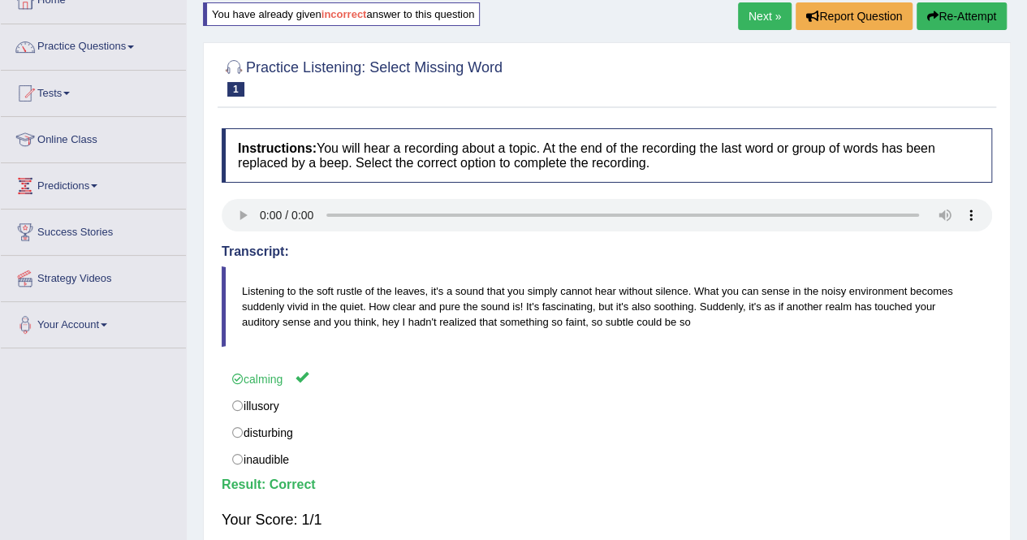
click at [767, 15] on link "Next »" at bounding box center [765, 16] width 54 height 28
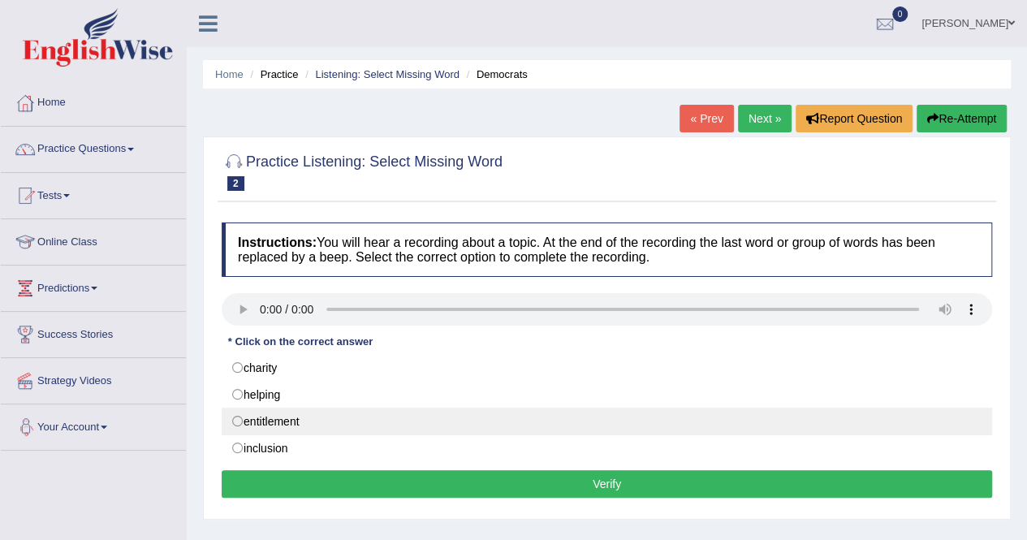
click at [239, 422] on label "entitlement" at bounding box center [607, 422] width 771 height 28
radio input "true"
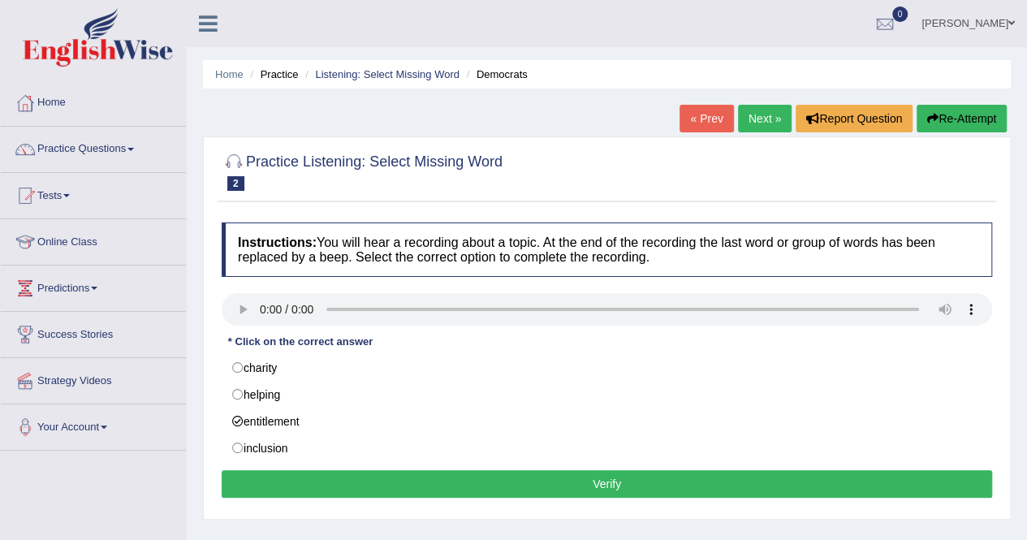
click at [388, 470] on button "Verify" at bounding box center [607, 484] width 771 height 28
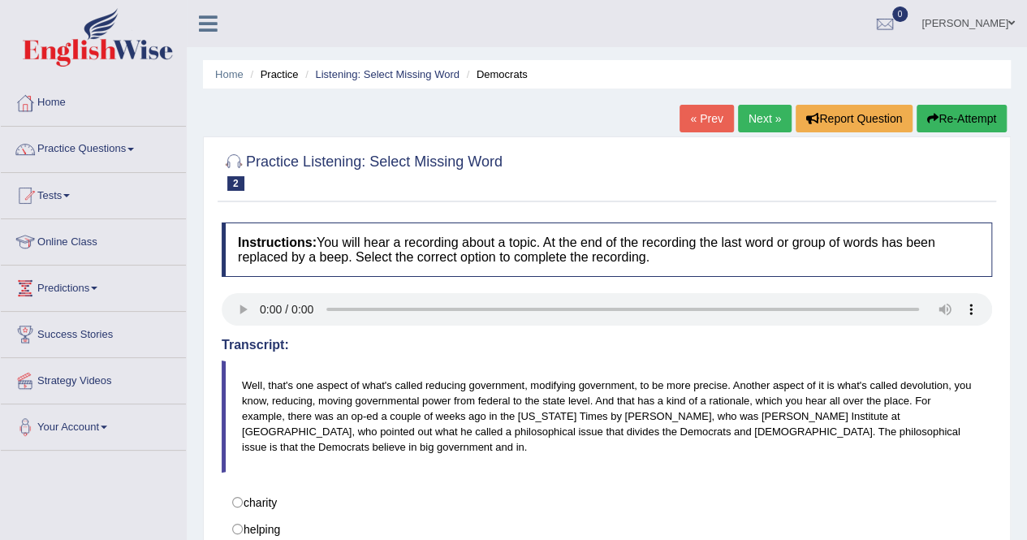
click at [754, 112] on link "Next »" at bounding box center [765, 119] width 54 height 28
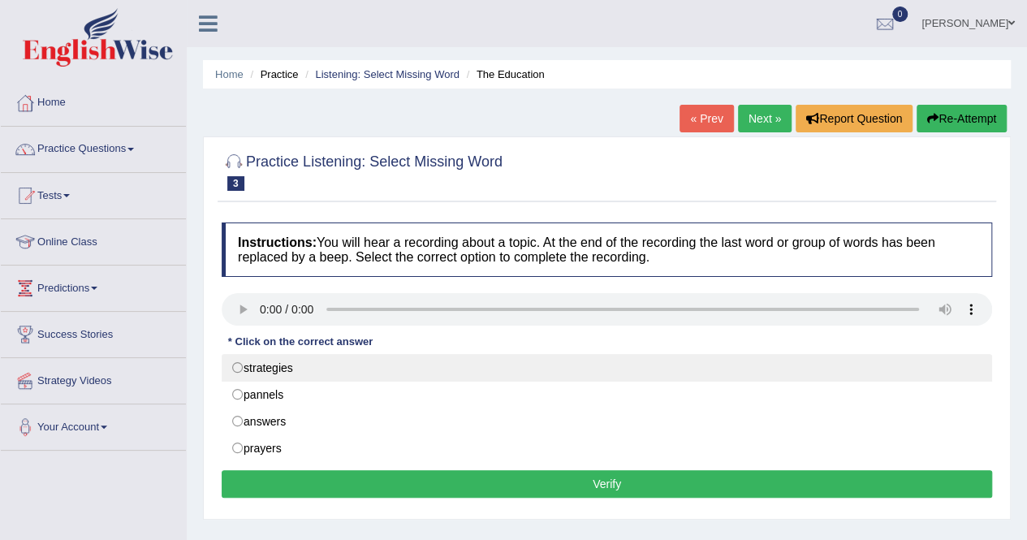
click at [255, 371] on label "strategies" at bounding box center [607, 368] width 771 height 28
radio input "true"
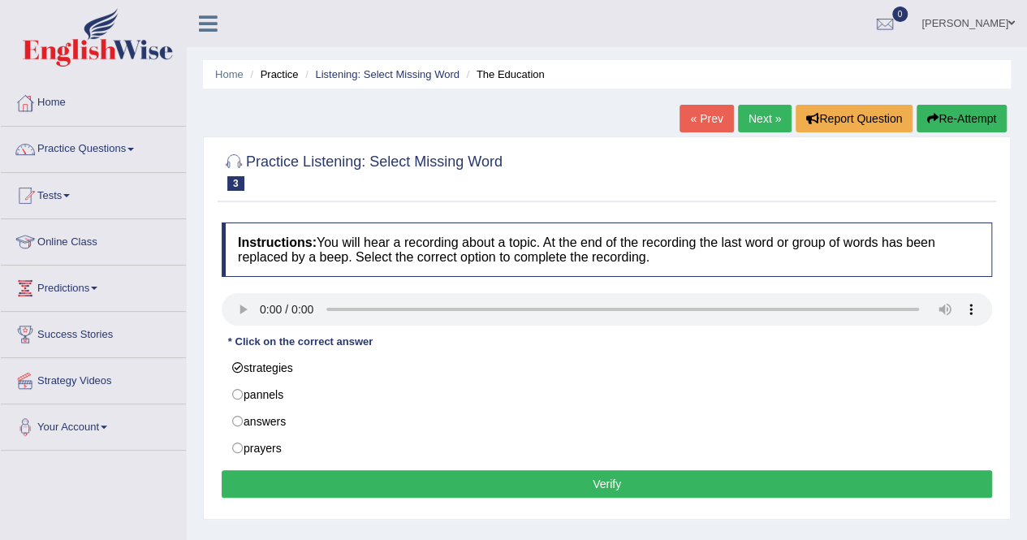
click at [331, 482] on button "Verify" at bounding box center [607, 484] width 771 height 28
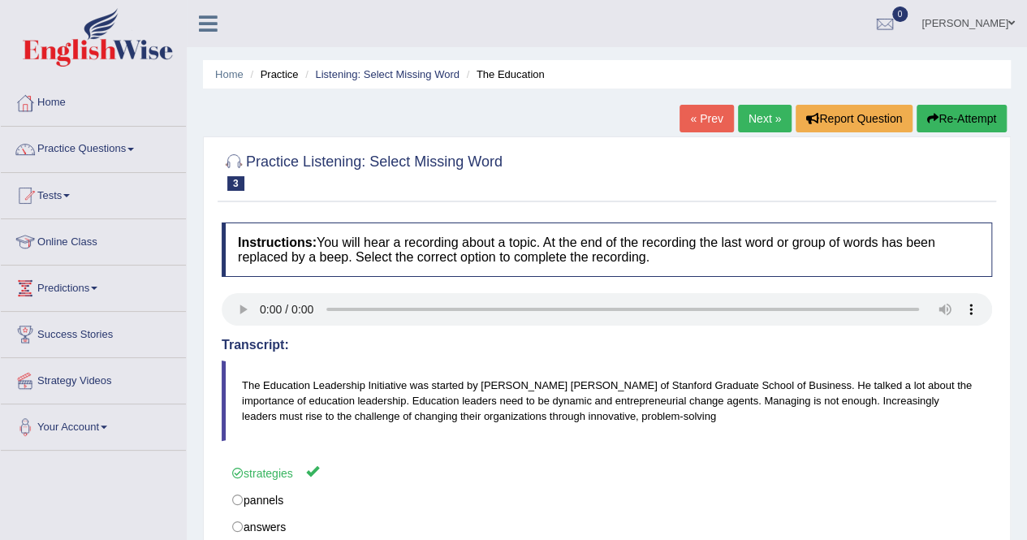
click at [750, 121] on link "Next »" at bounding box center [765, 119] width 54 height 28
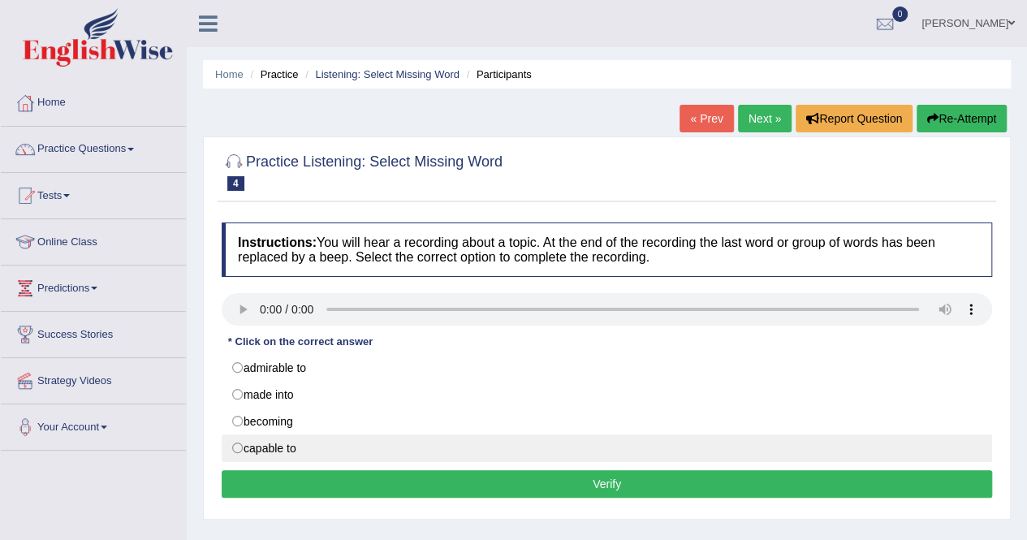
click at [242, 441] on label "capable to" at bounding box center [607, 448] width 771 height 28
radio input "true"
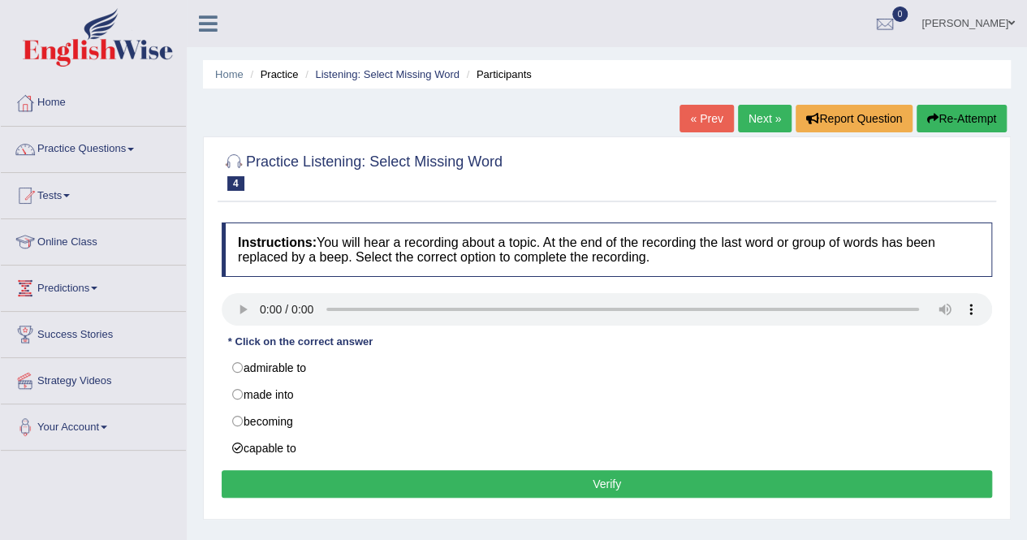
click at [316, 478] on button "Verify" at bounding box center [607, 484] width 771 height 28
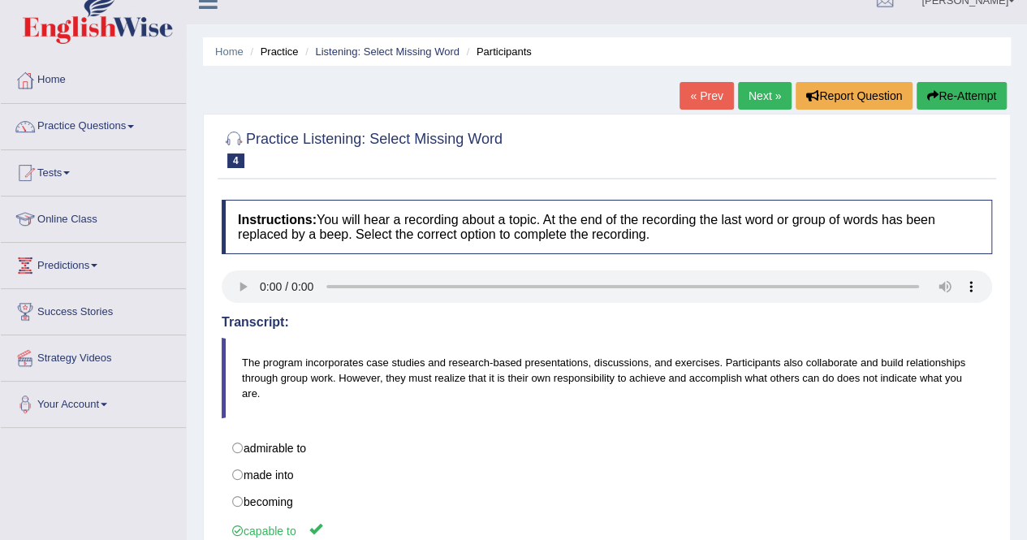
scroll to position [22, 0]
click at [773, 100] on link "Next »" at bounding box center [765, 97] width 54 height 28
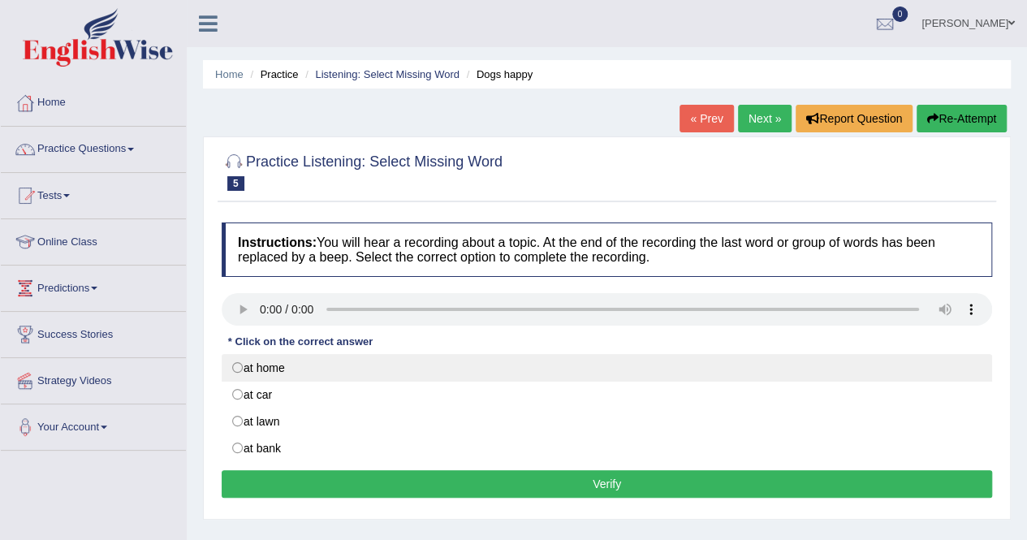
click at [247, 363] on label "at home" at bounding box center [607, 368] width 771 height 28
radio input "true"
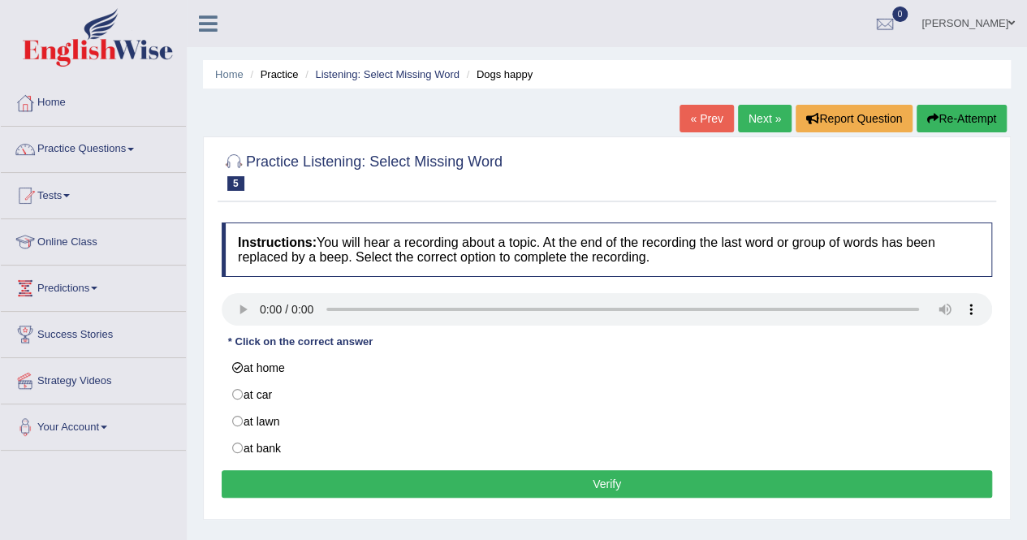
click at [351, 480] on button "Verify" at bounding box center [607, 484] width 771 height 28
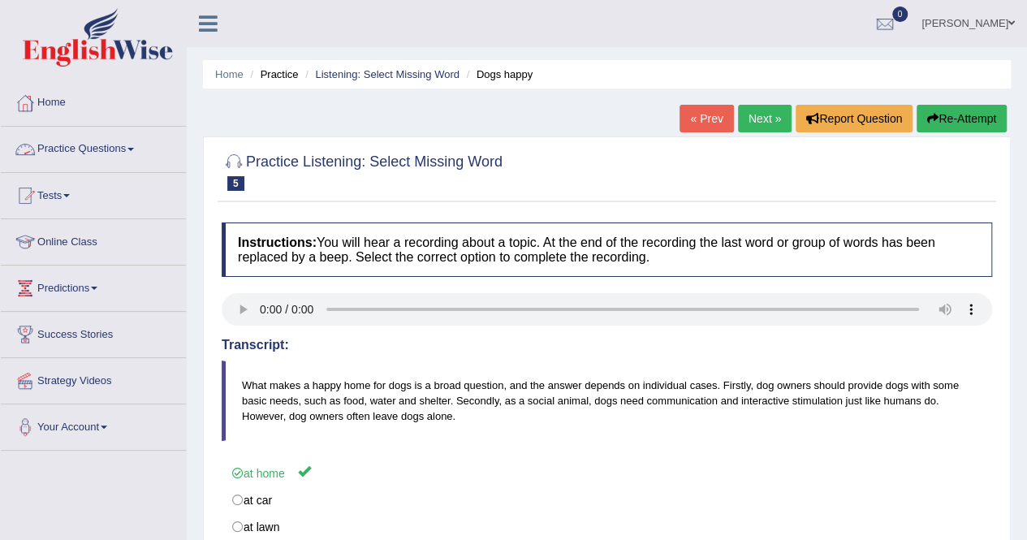
click at [96, 157] on link "Practice Questions" at bounding box center [93, 147] width 185 height 41
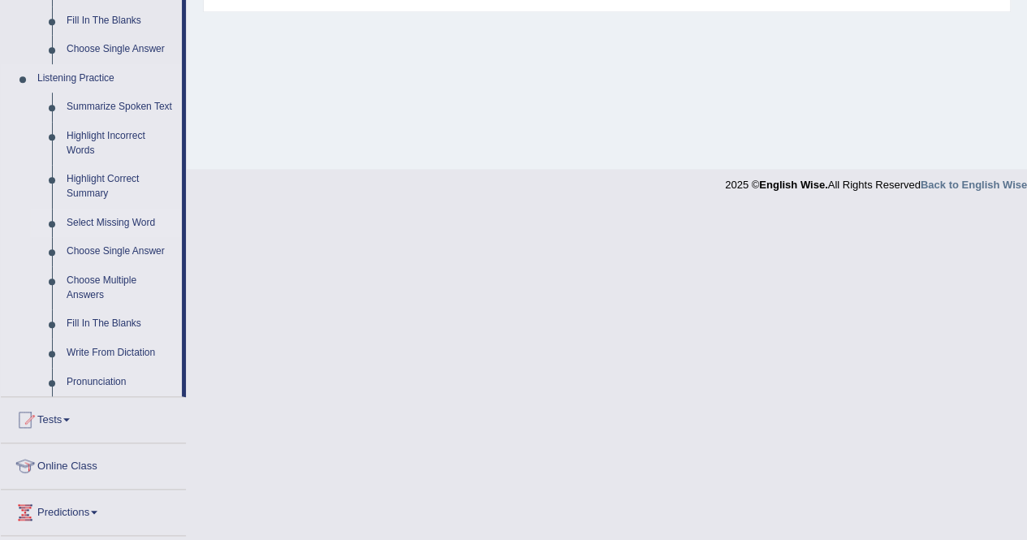
scroll to position [656, 0]
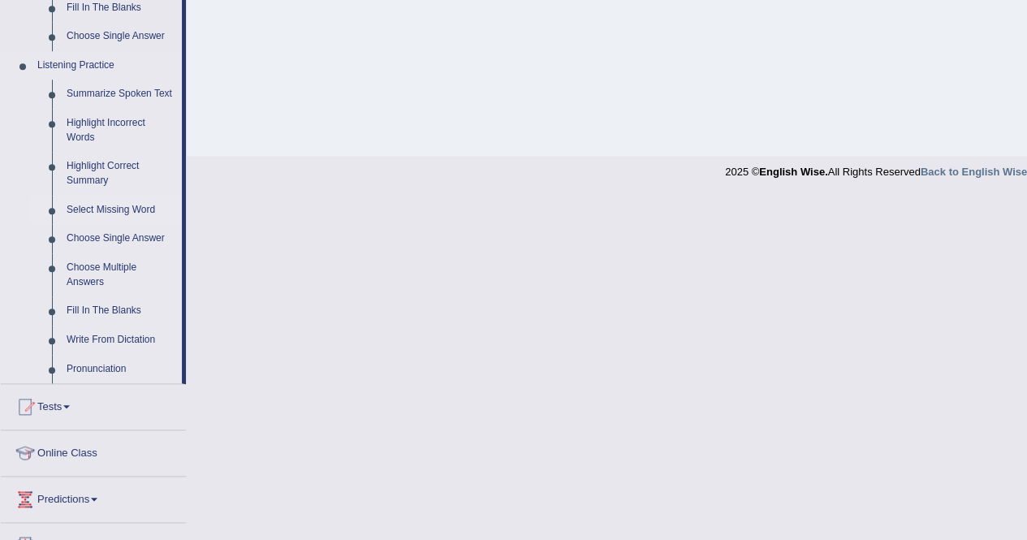
click at [131, 214] on link "Select Missing Word" at bounding box center [120, 210] width 123 height 29
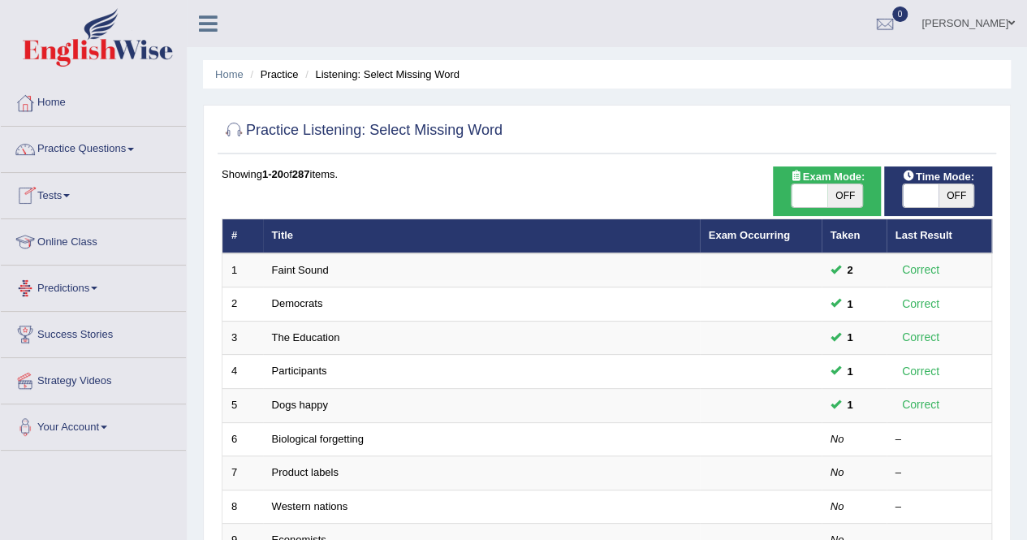
click at [89, 249] on link "Online Class" at bounding box center [93, 239] width 185 height 41
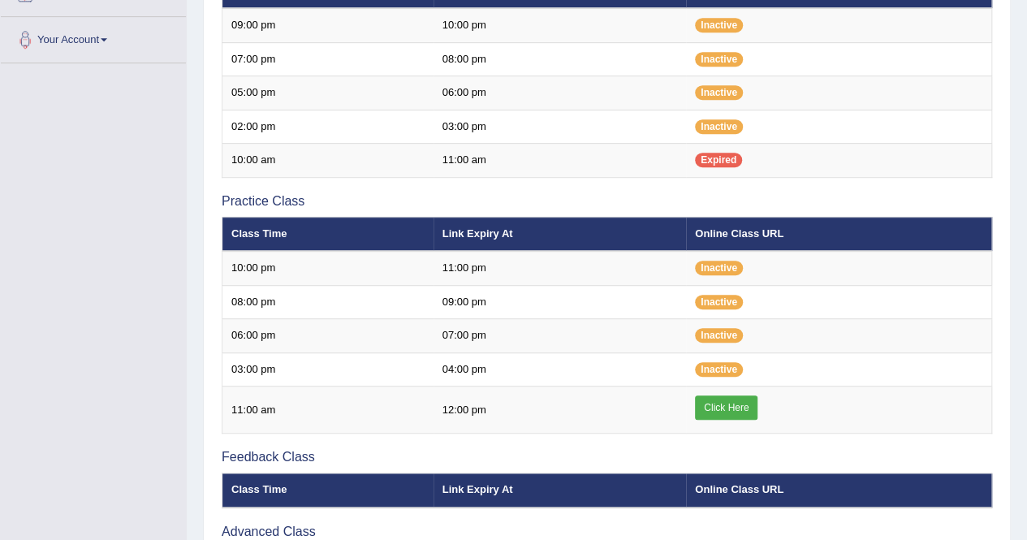
scroll to position [397, 0]
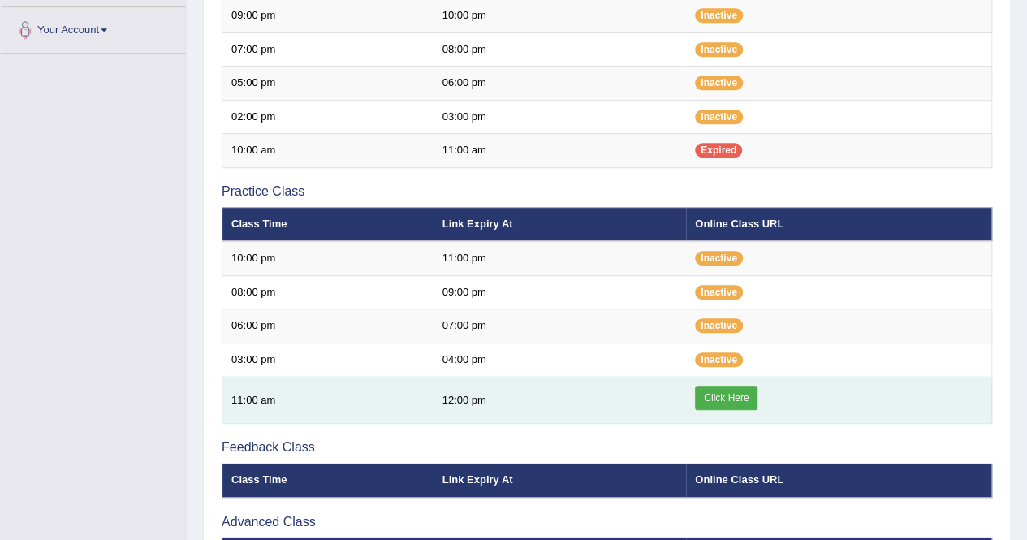
click at [728, 393] on link "Click Here" at bounding box center [726, 398] width 63 height 24
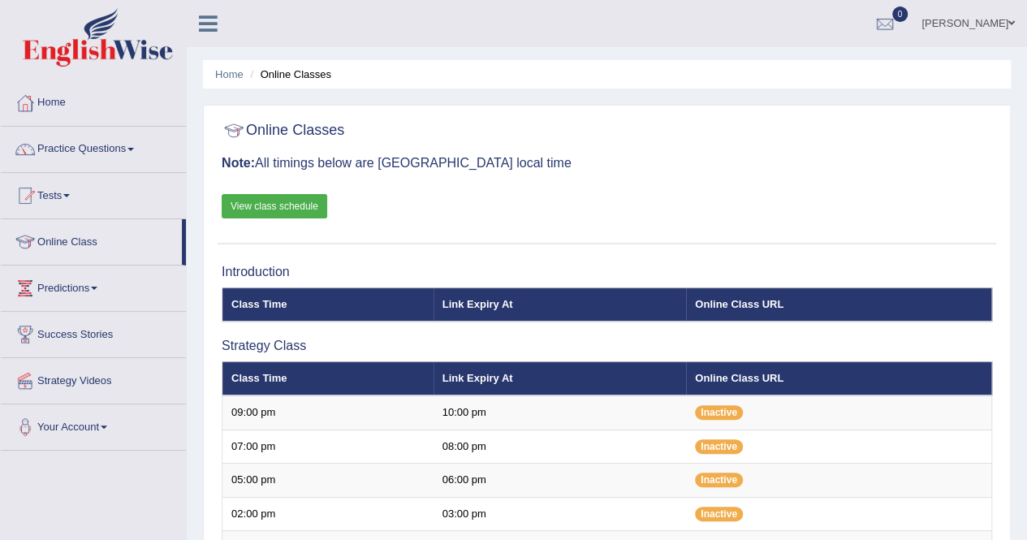
click at [74, 147] on link "Practice Questions" at bounding box center [93, 147] width 185 height 41
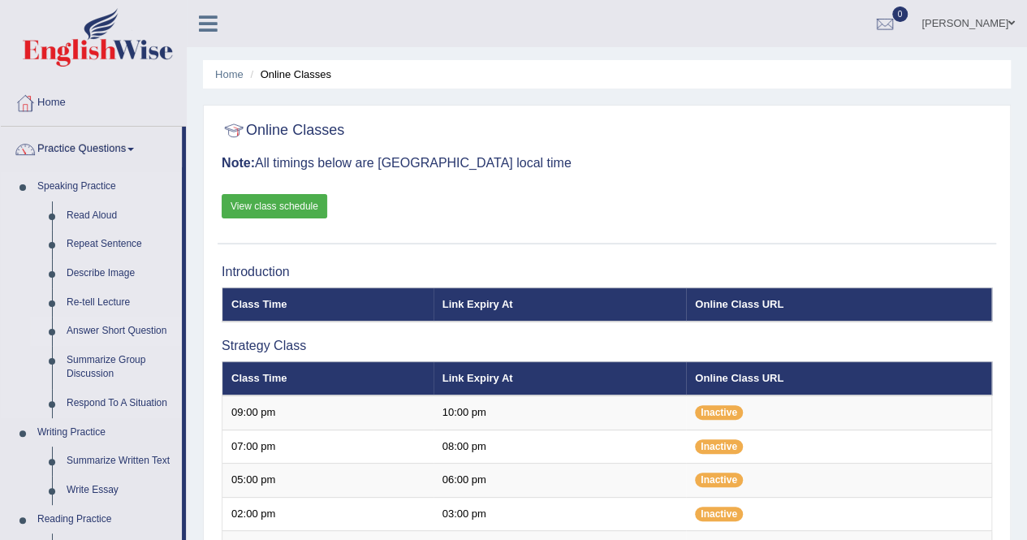
click at [96, 333] on link "Answer Short Question" at bounding box center [120, 331] width 123 height 29
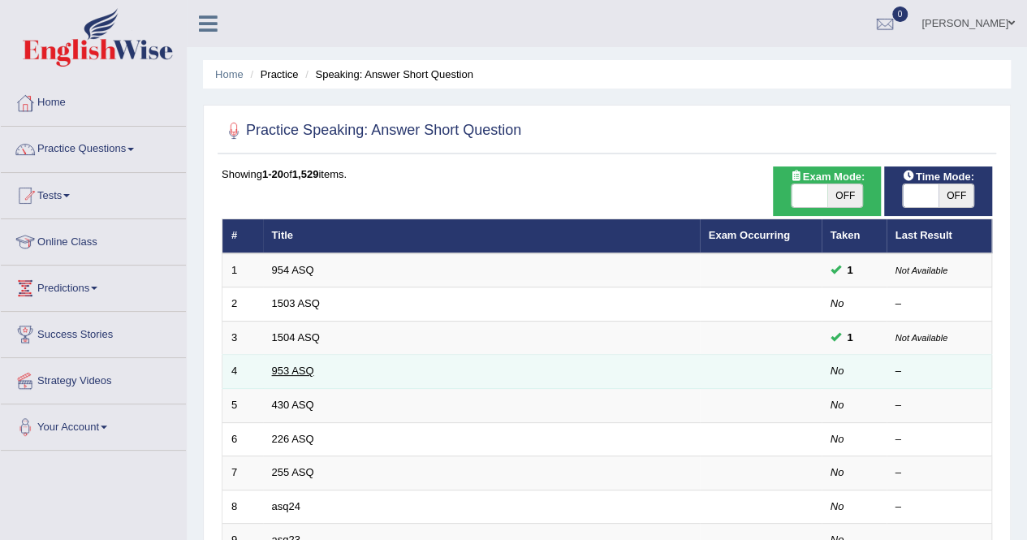
click at [289, 368] on link "953 ASQ" at bounding box center [293, 371] width 42 height 12
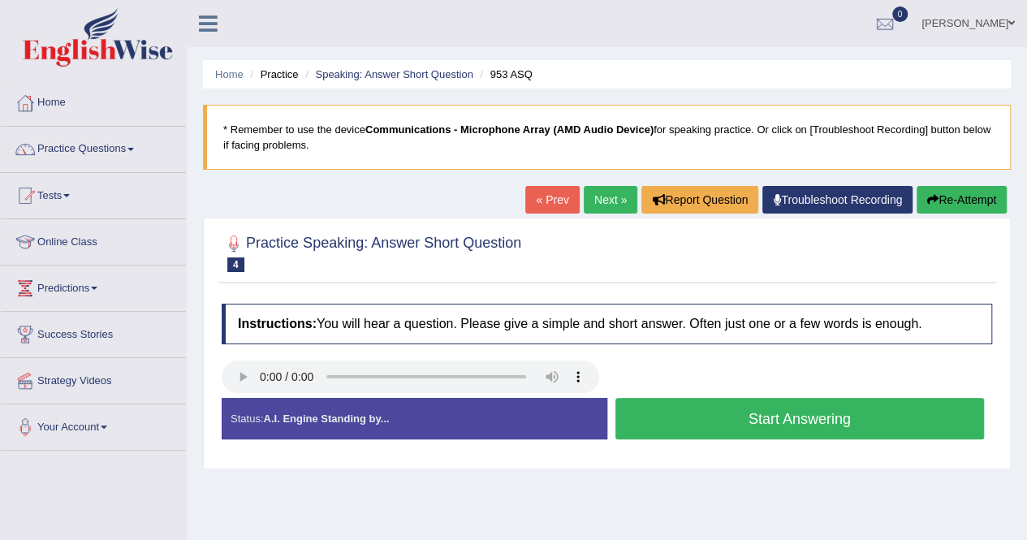
click at [755, 413] on button "Start Answering" at bounding box center [801, 418] width 370 height 41
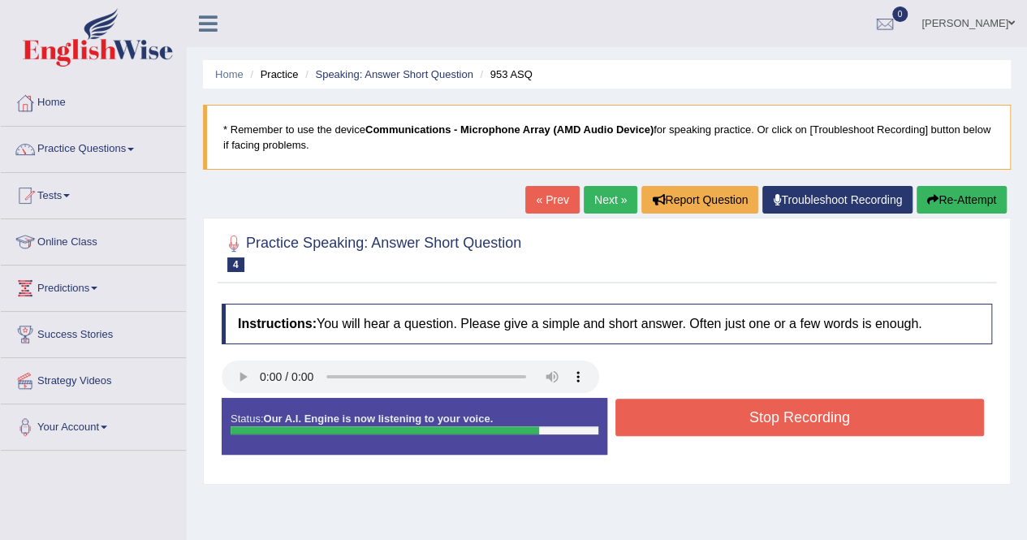
click at [748, 415] on button "Stop Recording" at bounding box center [801, 417] width 370 height 37
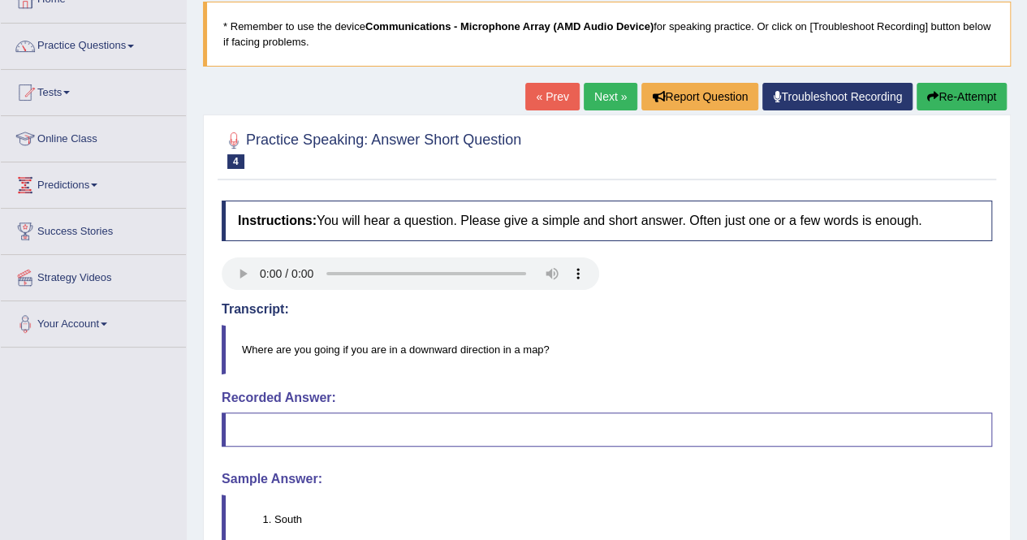
scroll to position [90, 0]
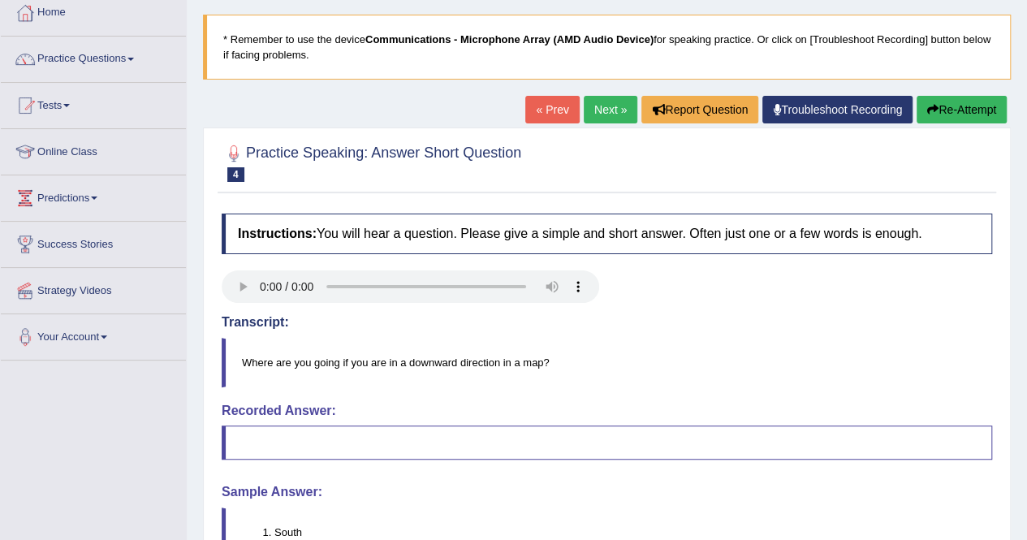
click at [784, 113] on link "Troubleshoot Recording" at bounding box center [838, 110] width 150 height 28
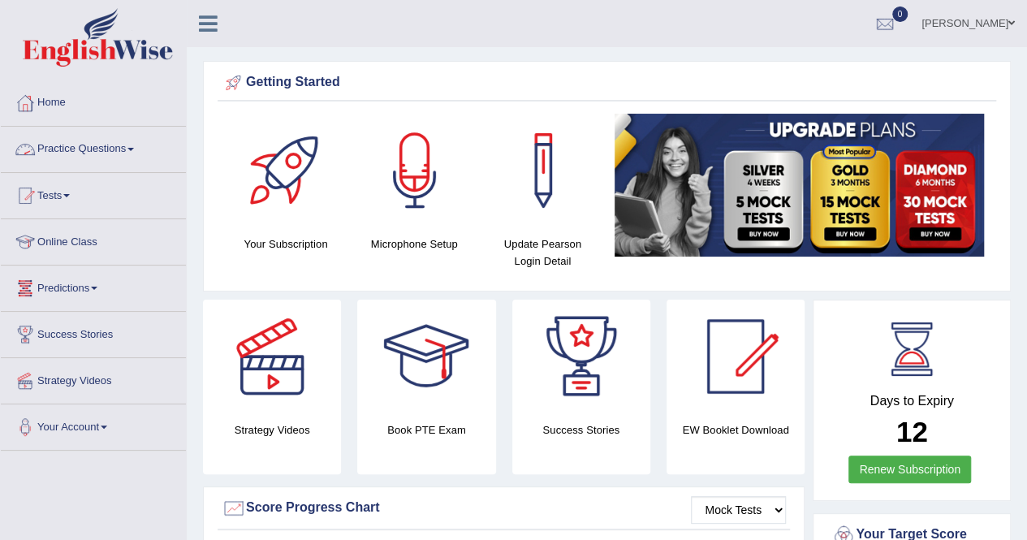
click at [73, 158] on link "Practice Questions" at bounding box center [93, 147] width 185 height 41
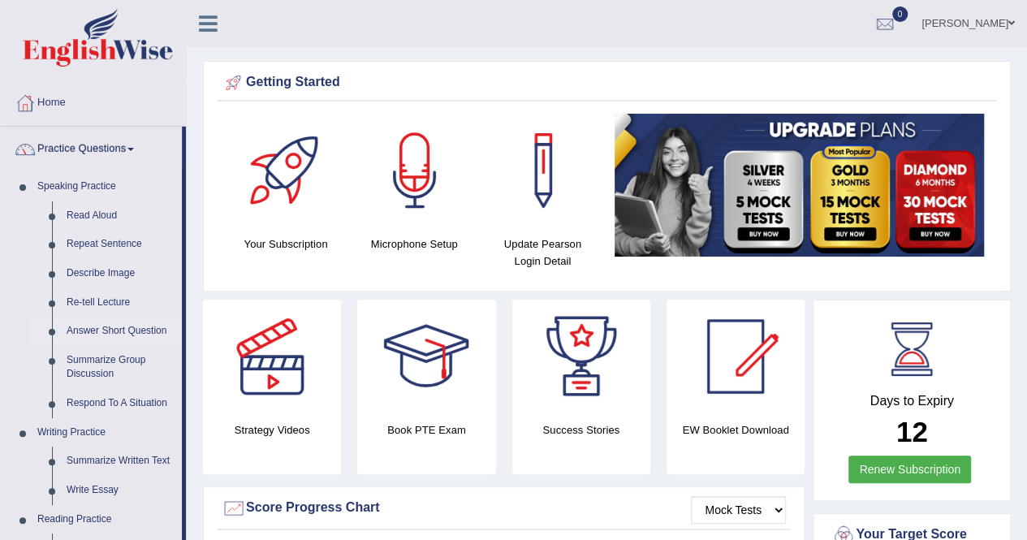
click at [120, 327] on link "Answer Short Question" at bounding box center [120, 331] width 123 height 29
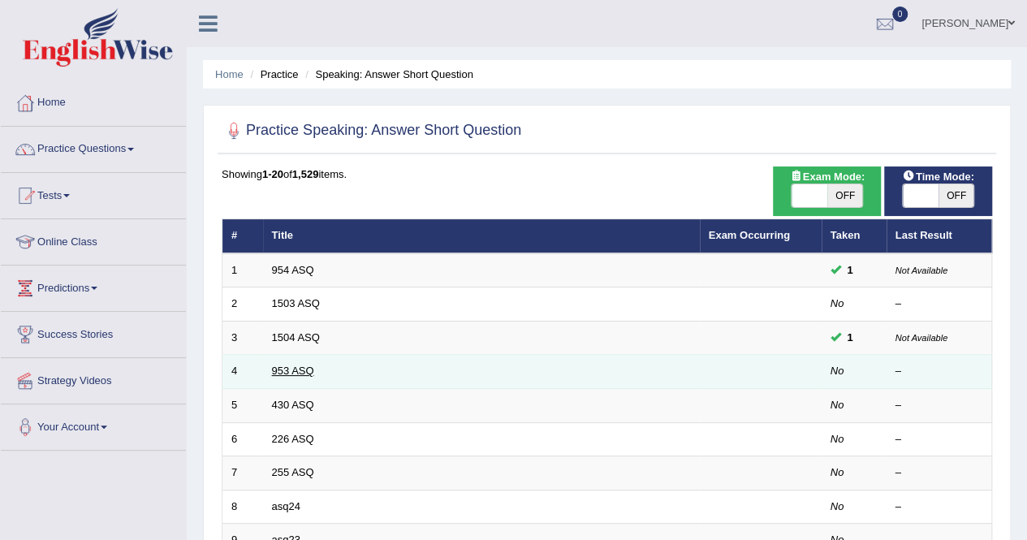
click at [281, 368] on link "953 ASQ" at bounding box center [293, 371] width 42 height 12
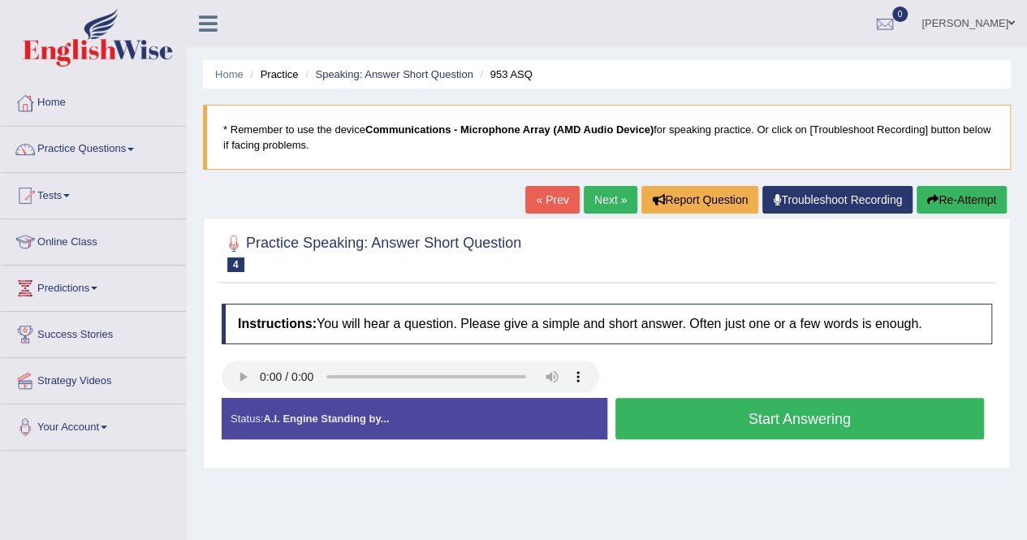
click at [703, 417] on button "Start Answering" at bounding box center [801, 418] width 370 height 41
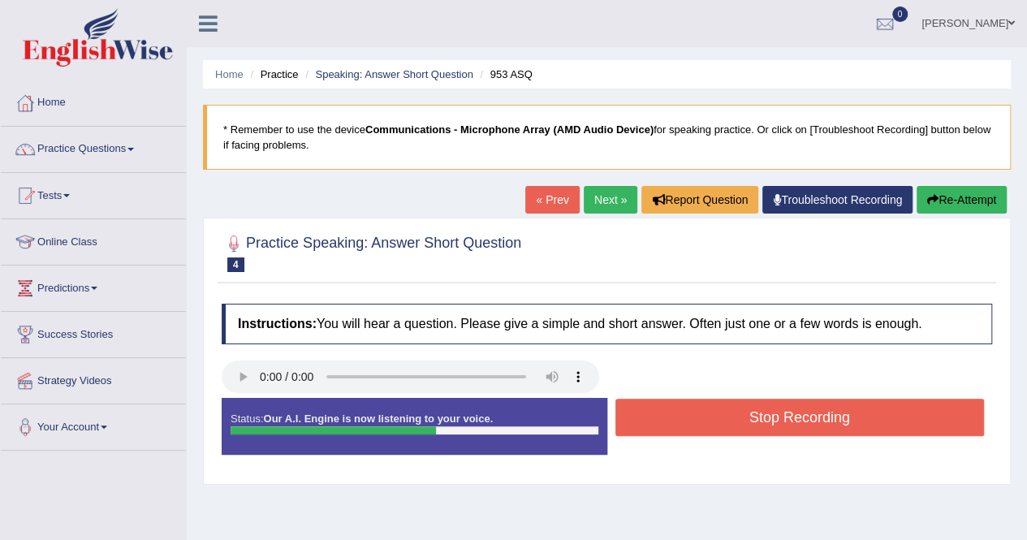
click at [703, 417] on button "Stop Recording" at bounding box center [801, 417] width 370 height 37
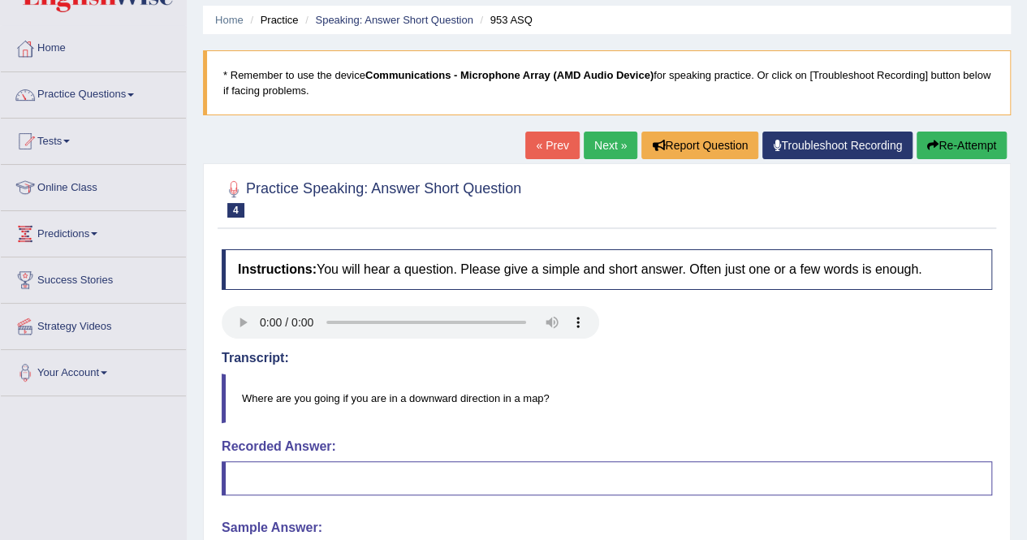
scroll to position [45, 0]
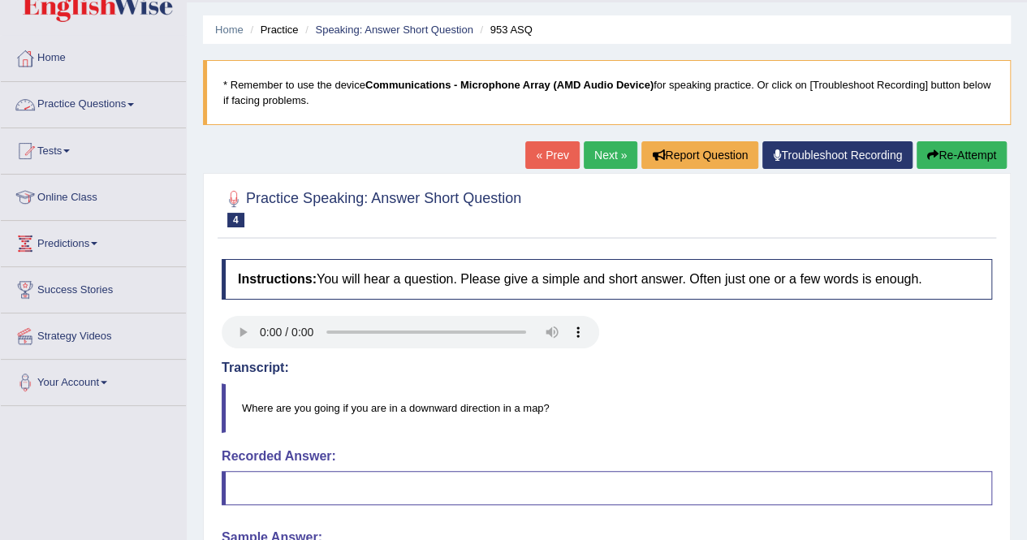
click at [97, 97] on link "Practice Questions" at bounding box center [93, 102] width 185 height 41
